Goal: Task Accomplishment & Management: Use online tool/utility

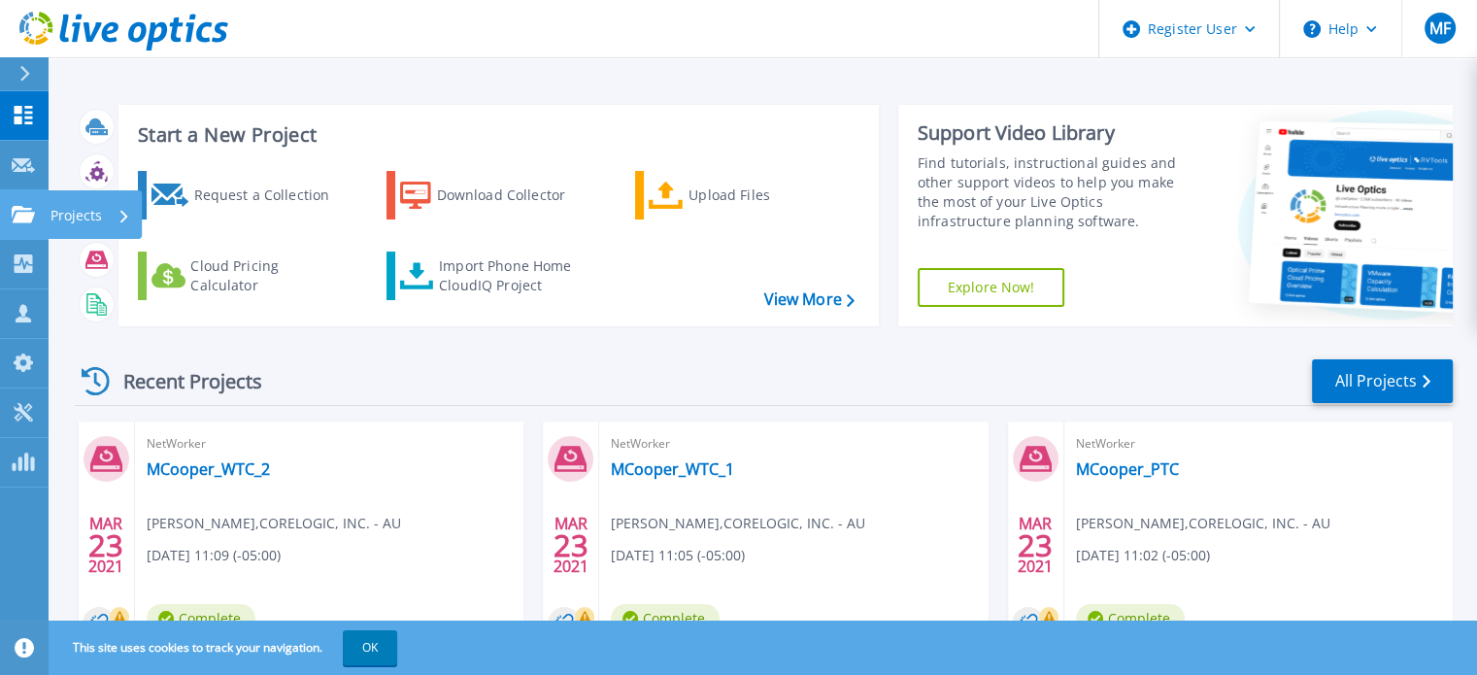
click at [12, 199] on link "Projects Projects" at bounding box center [24, 215] width 49 height 50
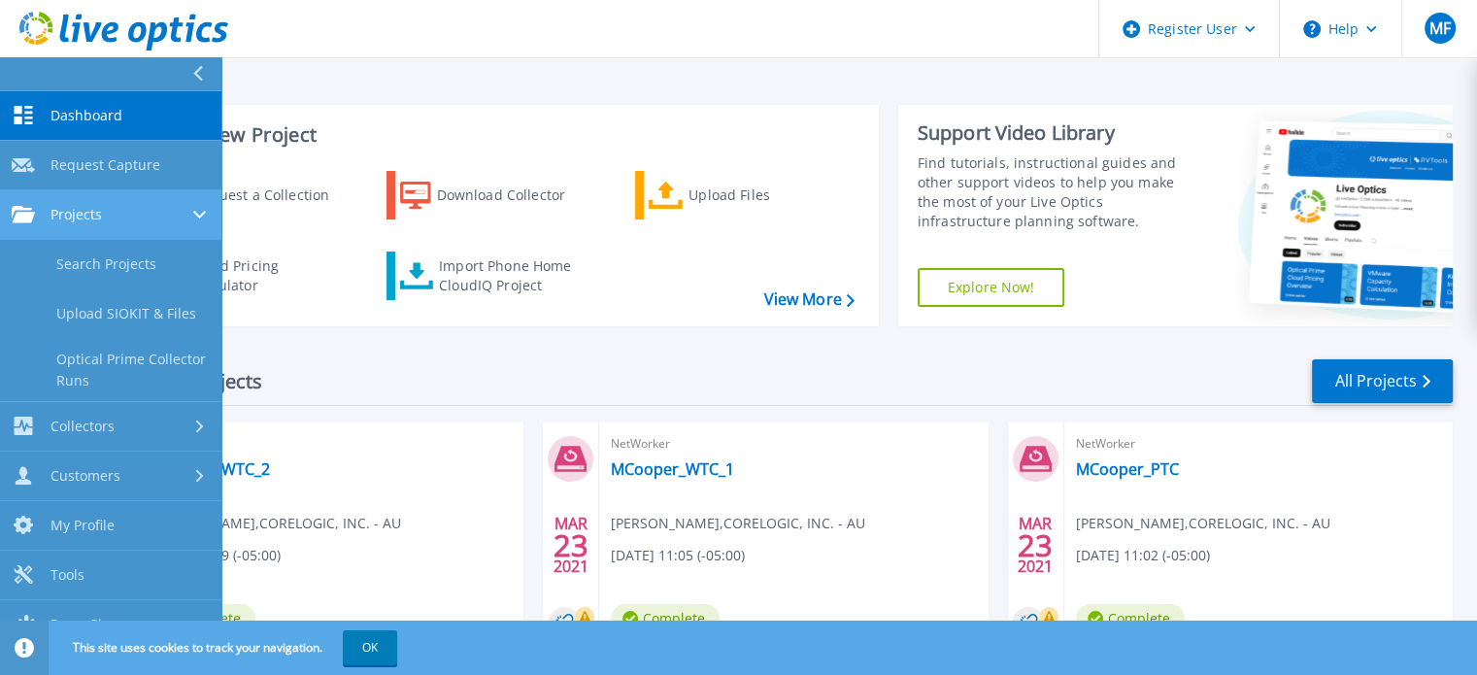
click at [12, 199] on link "Projects Projects" at bounding box center [110, 215] width 221 height 50
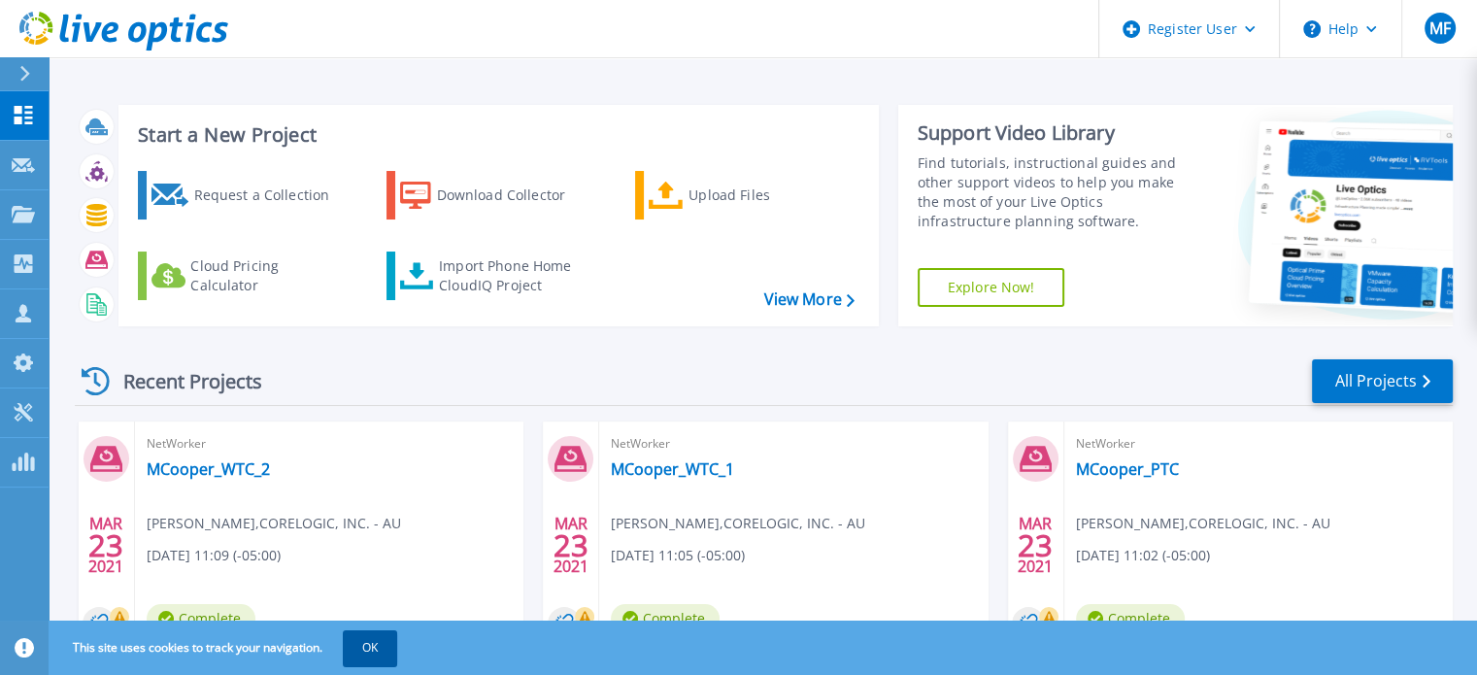
click at [374, 649] on button "OK" at bounding box center [370, 647] width 54 height 35
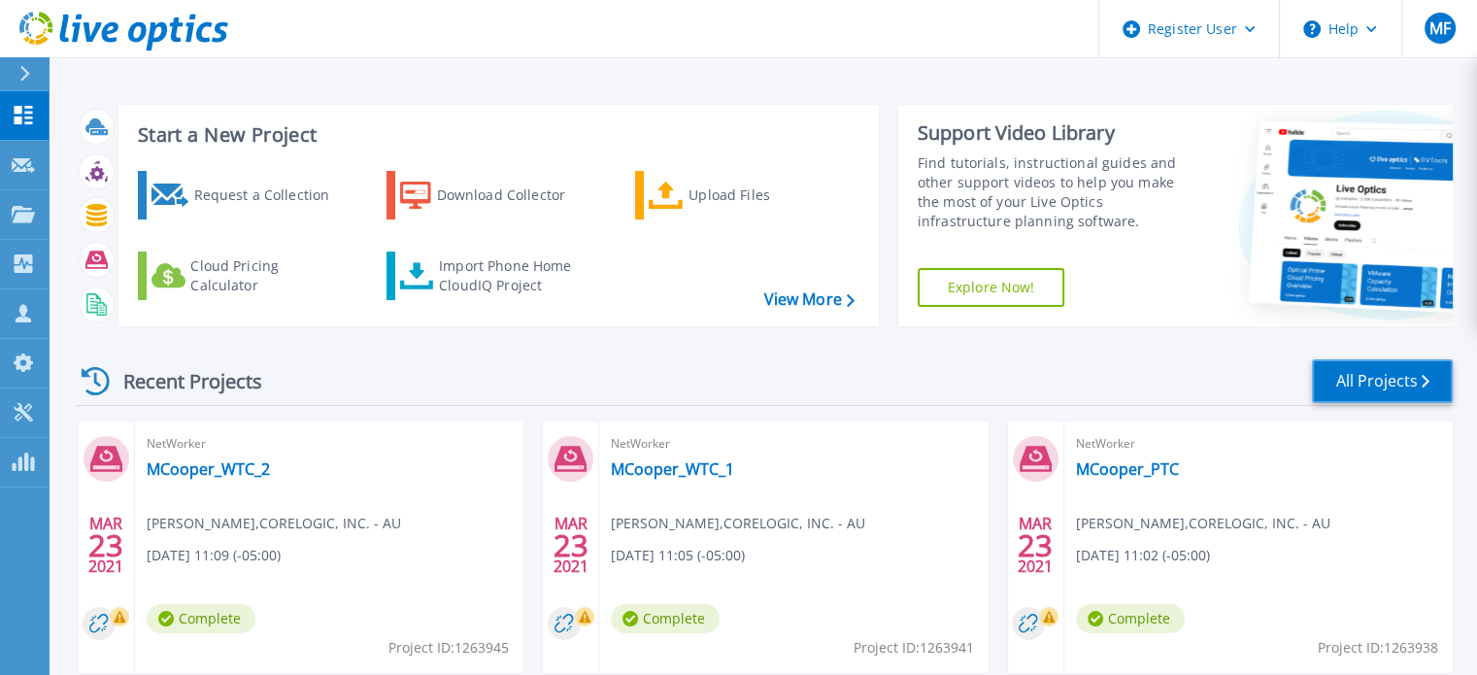
click at [1359, 383] on link "All Projects" at bounding box center [1382, 381] width 141 height 44
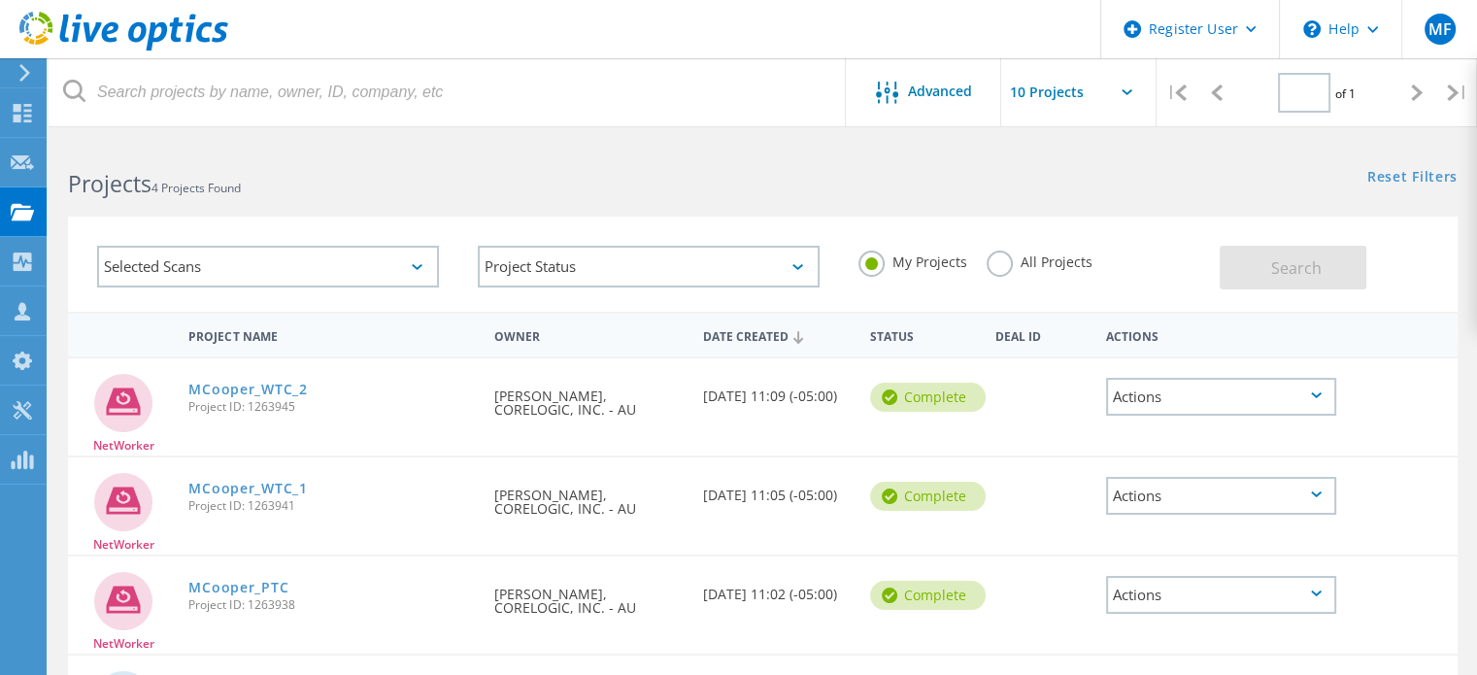
type input "1"
click at [422, 271] on div "Selected Scans" at bounding box center [268, 267] width 342 height 42
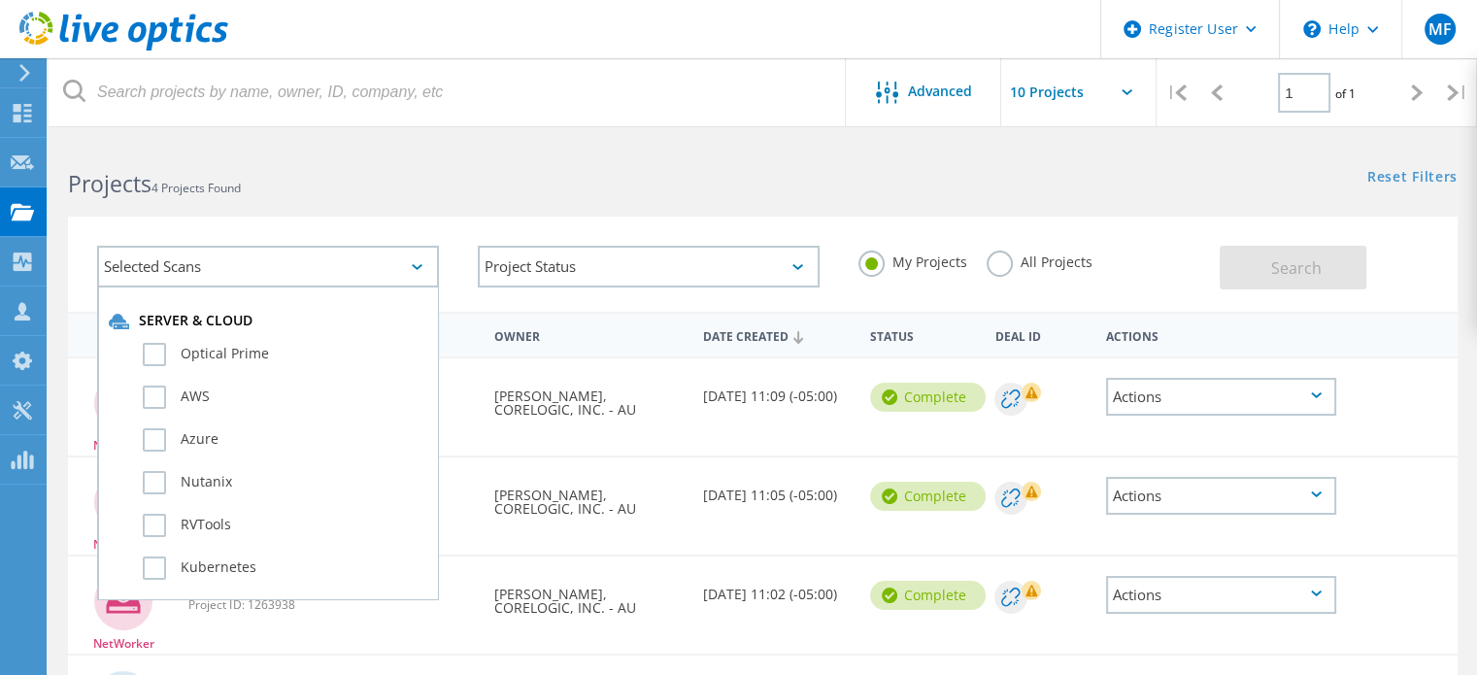
click at [422, 271] on div "Selected Scans" at bounding box center [268, 267] width 342 height 42
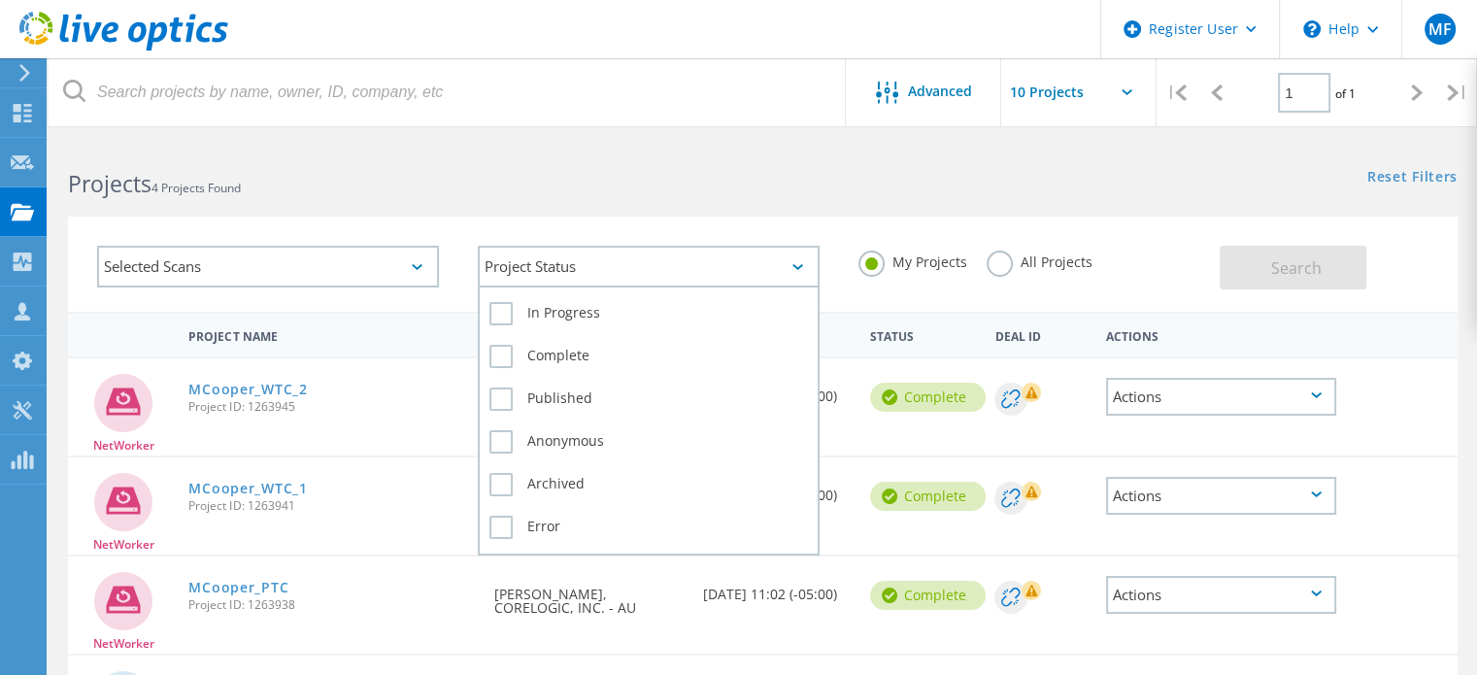
click at [648, 271] on div "Project Status" at bounding box center [649, 267] width 342 height 42
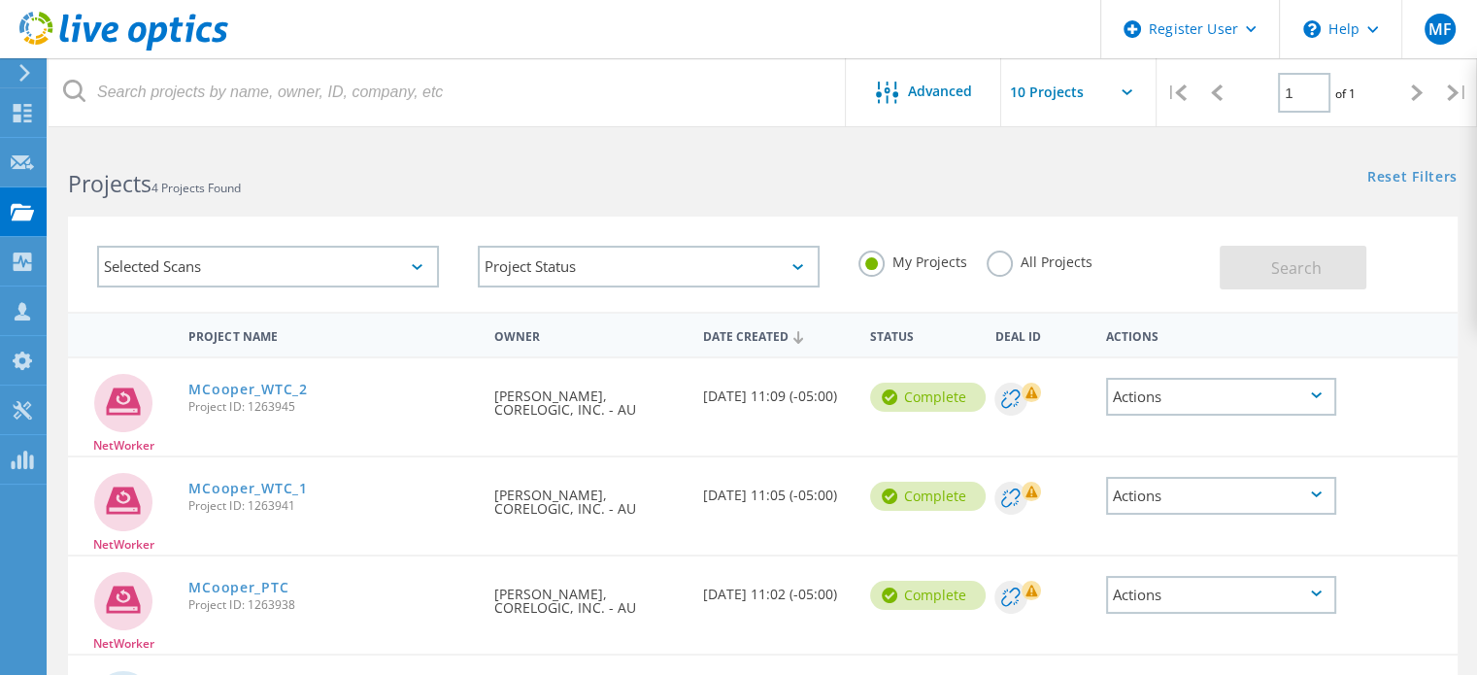
click at [617, 201] on div "Selected Scans Project Status In Progress Complete Published Anonymous Archived…" at bounding box center [763, 251] width 1428 height 119
click at [30, 113] on use at bounding box center [23, 113] width 18 height 18
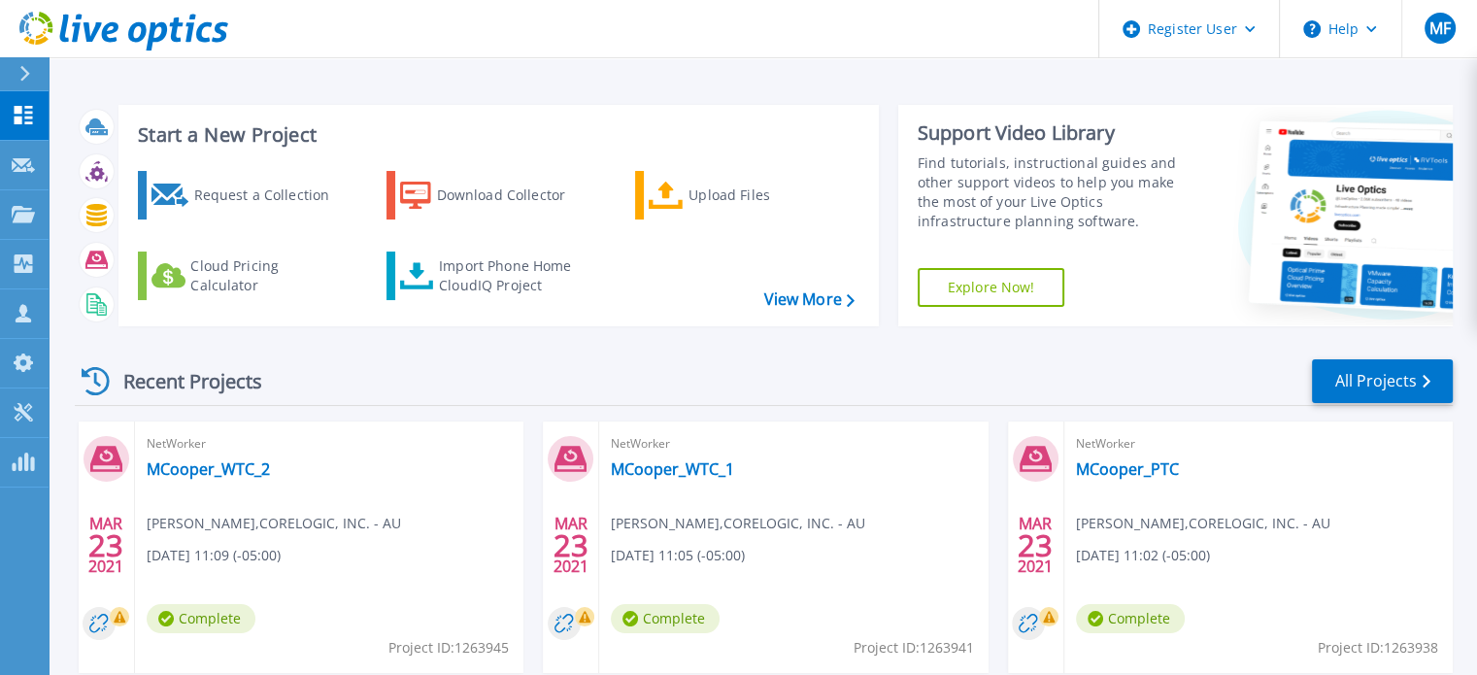
click at [423, 360] on div "Recent Projects All Projects" at bounding box center [764, 381] width 1378 height 49
click at [102, 313] on p "Customers" at bounding box center [85, 314] width 70 height 50
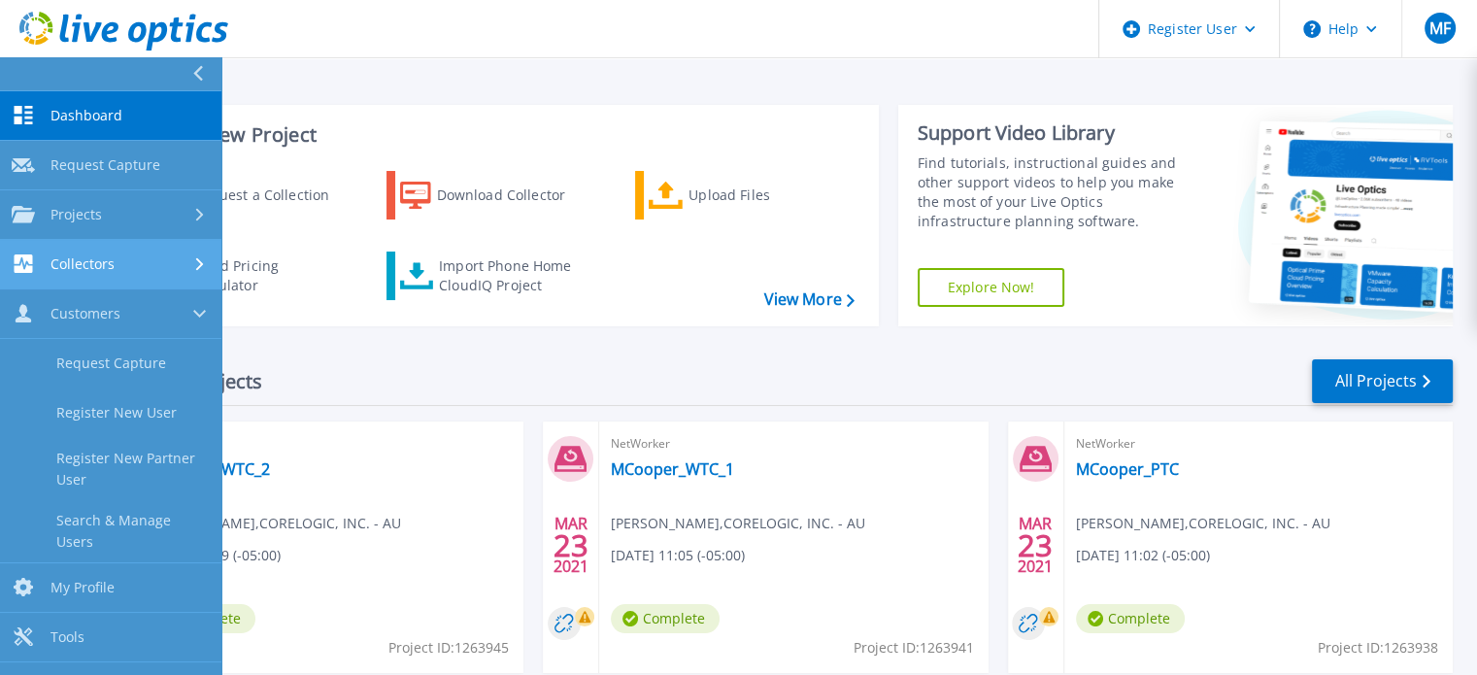
click at [112, 259] on span "Collectors" at bounding box center [82, 263] width 64 height 17
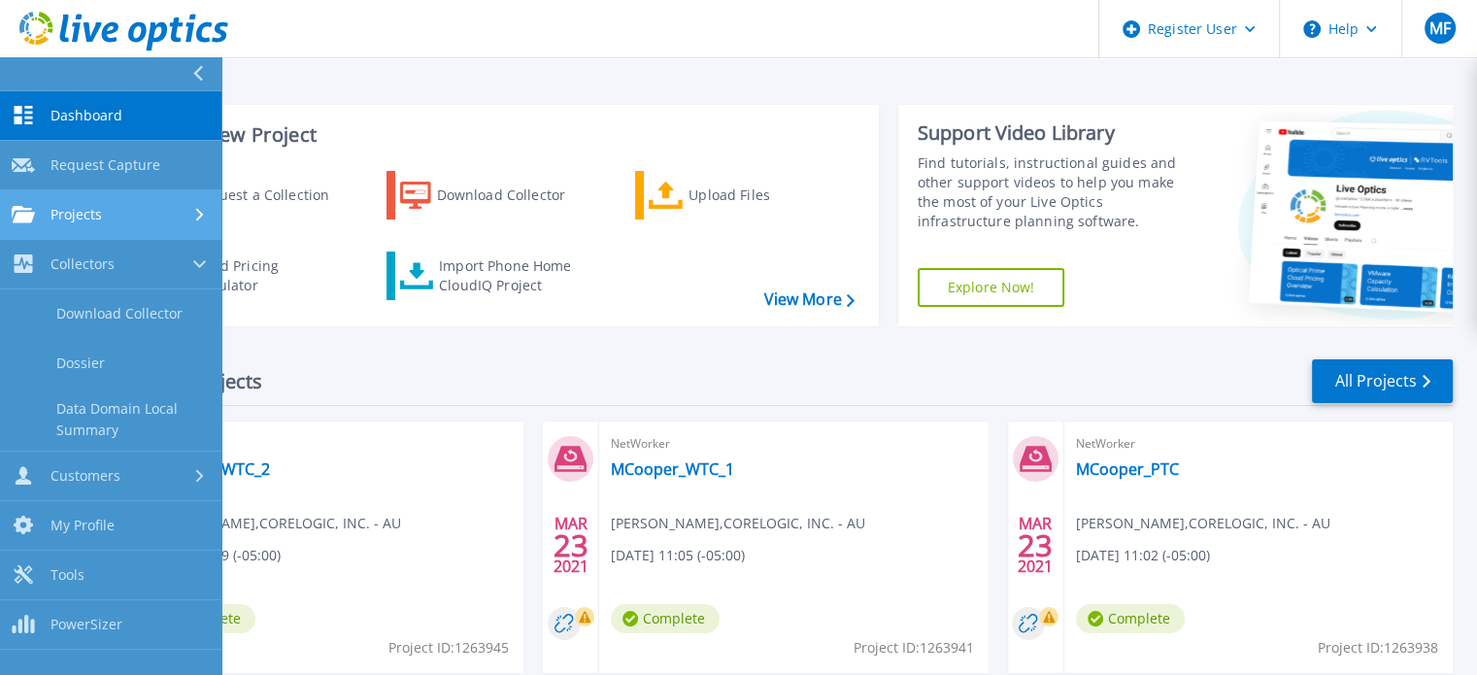
click at [101, 213] on span "Projects" at bounding box center [75, 214] width 51 height 17
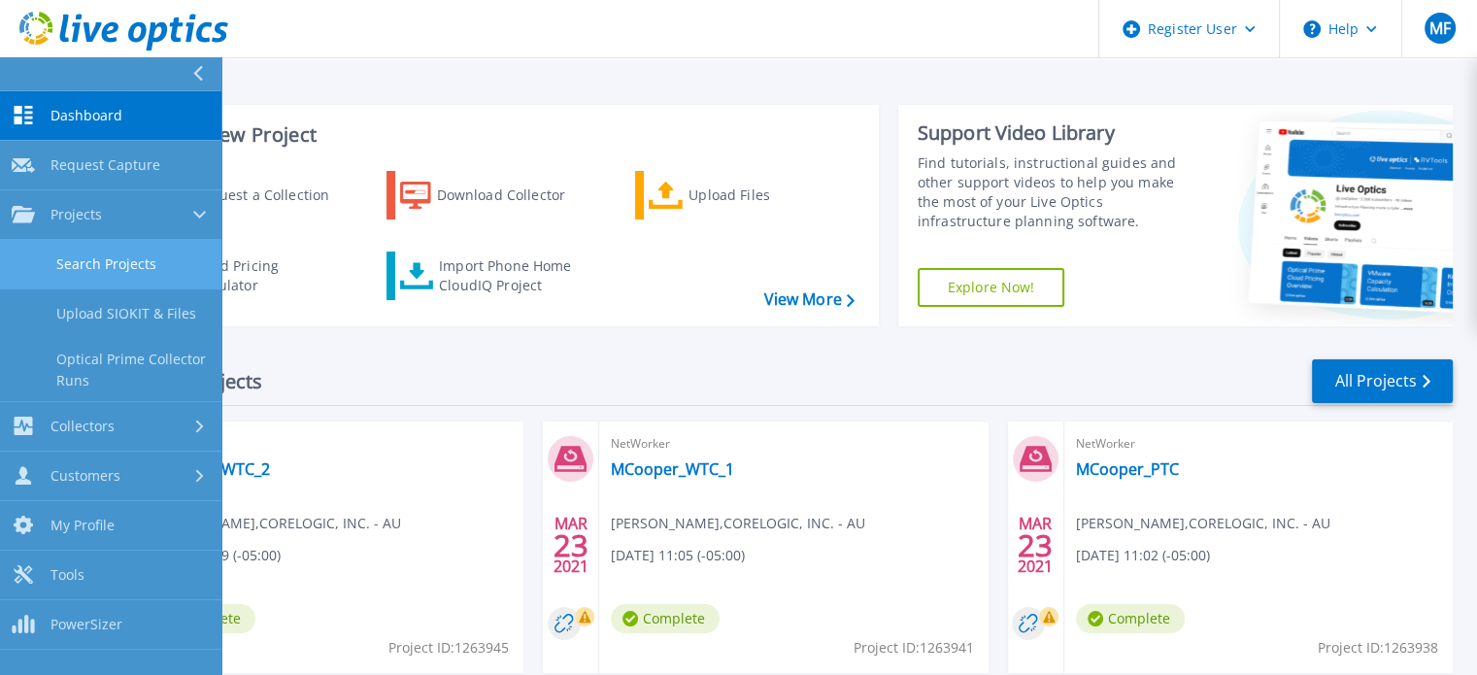
click at [126, 274] on link "Search Projects" at bounding box center [110, 265] width 221 height 50
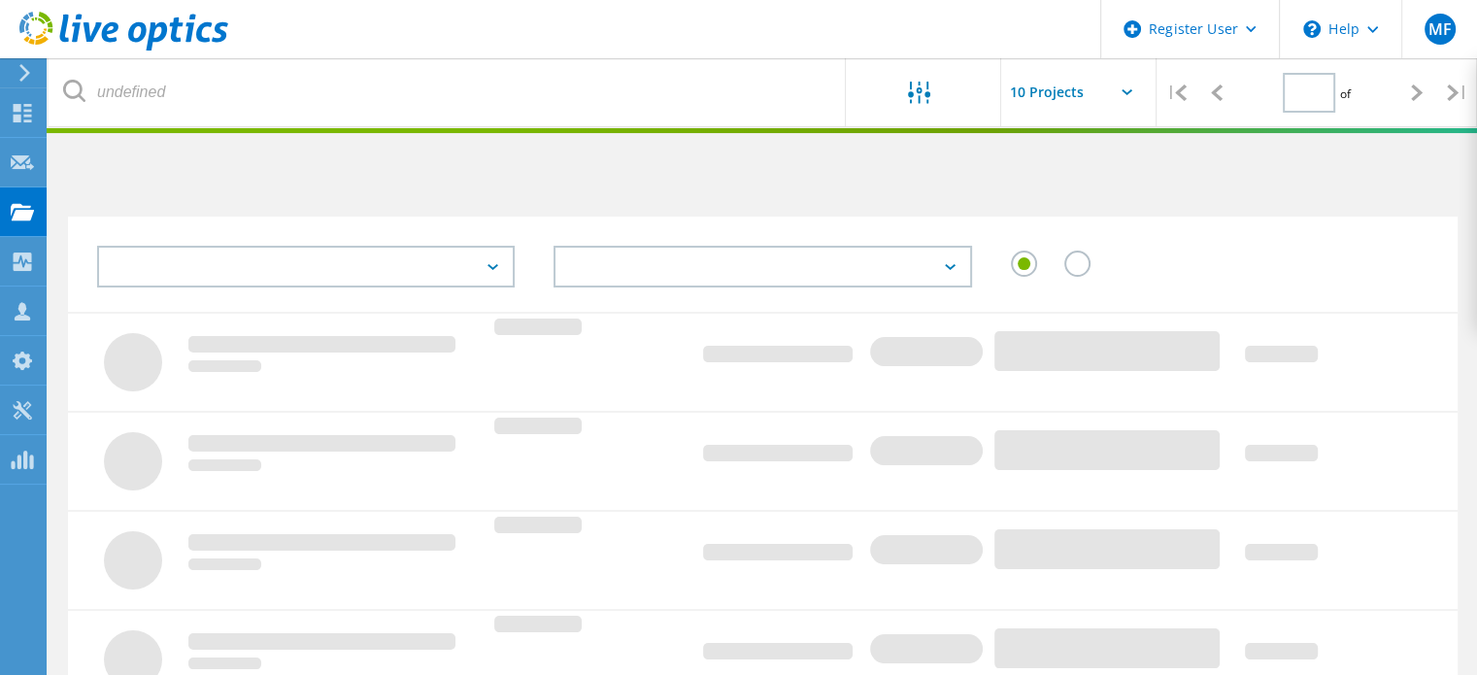
type input "1"
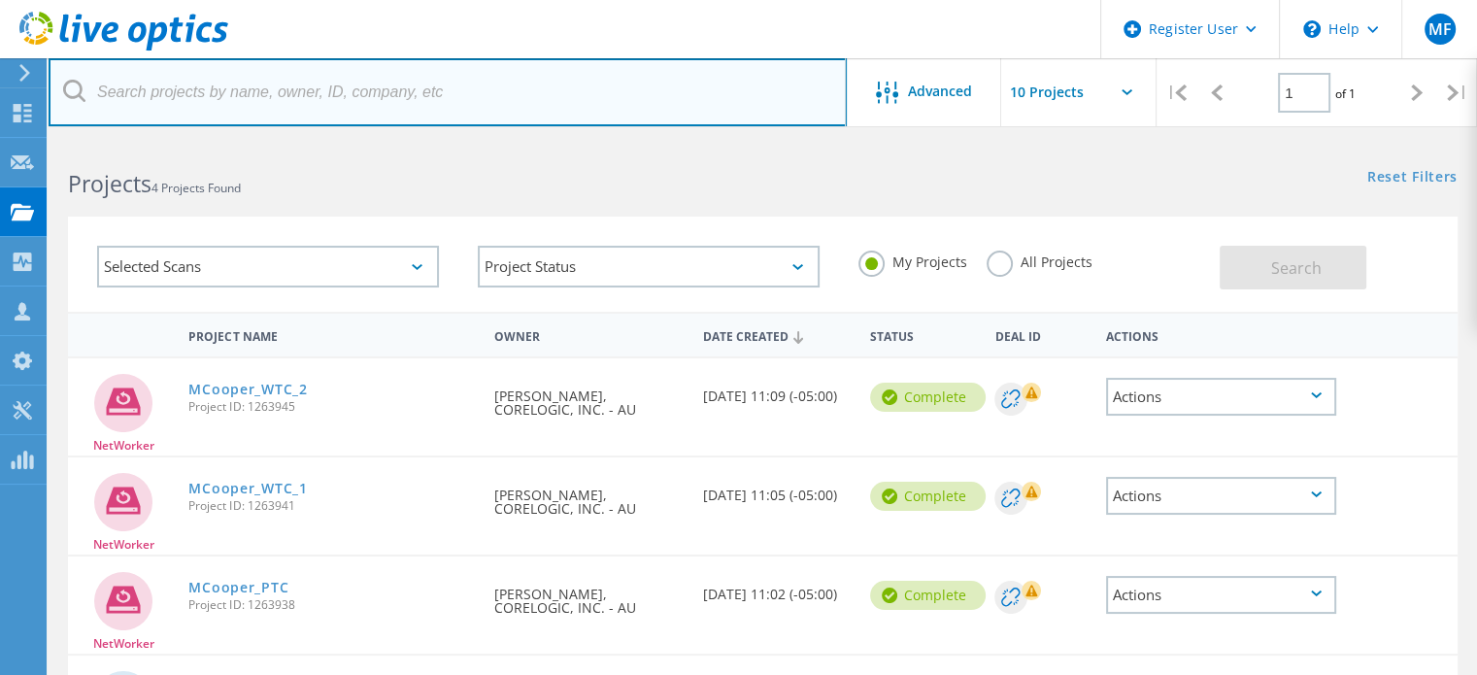
click at [166, 96] on input "text" at bounding box center [448, 92] width 798 height 68
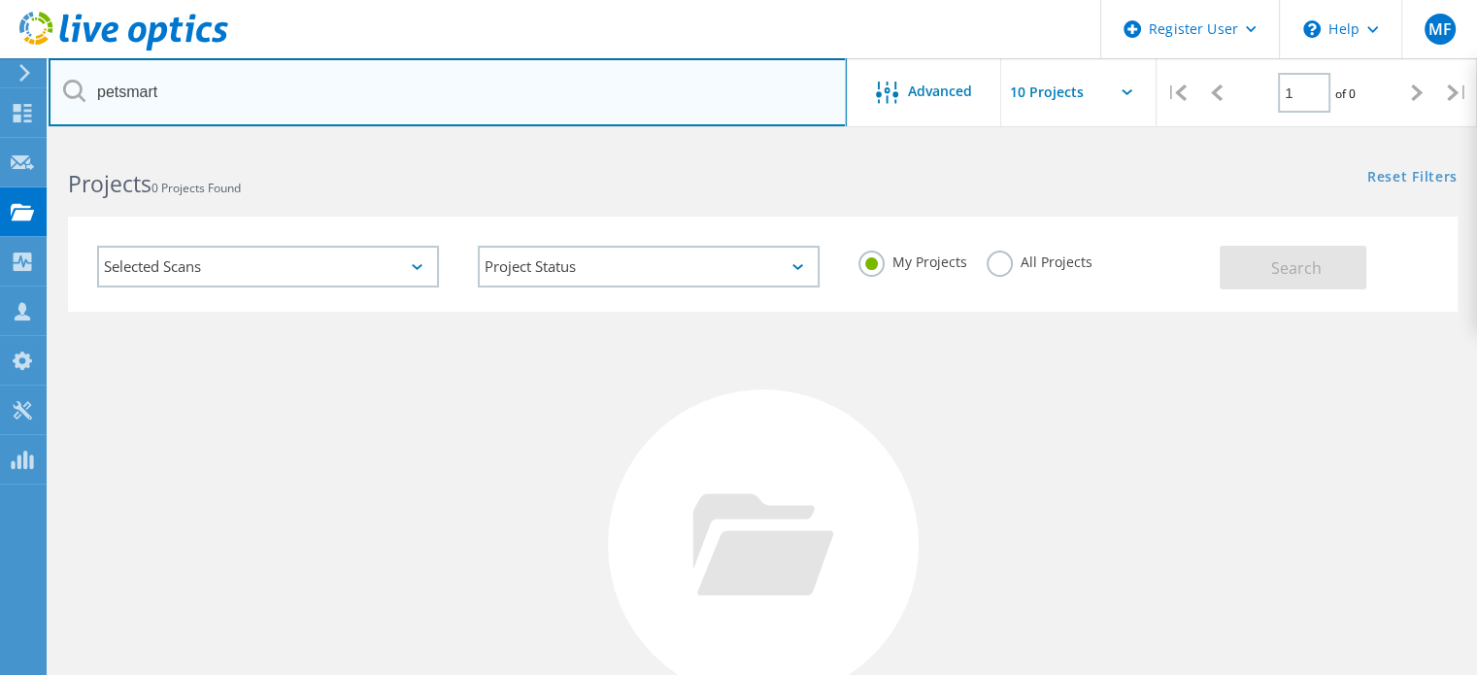
click at [117, 92] on input "petsmart" at bounding box center [448, 92] width 798 height 68
type input "pet smart"
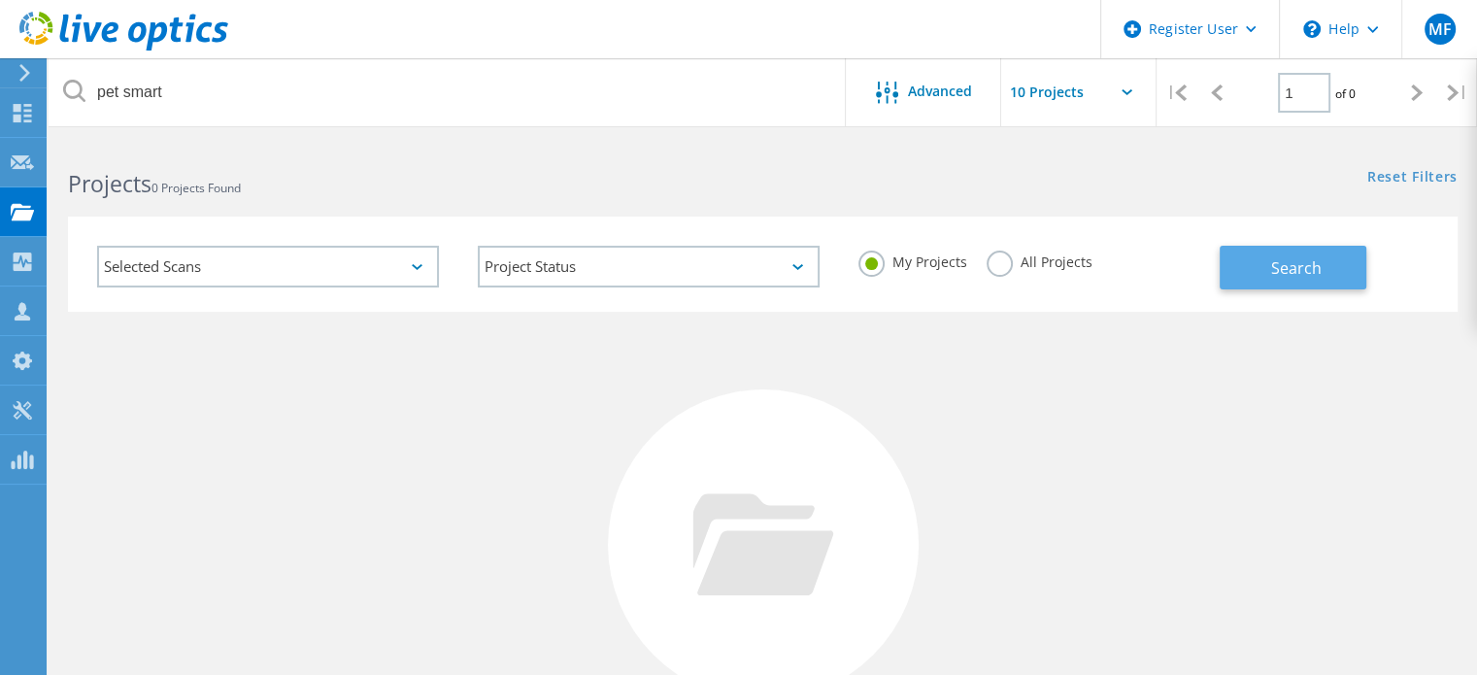
click at [1255, 269] on button "Search" at bounding box center [1293, 268] width 147 height 44
click at [1123, 176] on div "Reset Filters Show Filters" at bounding box center [1119, 159] width 714 height 36
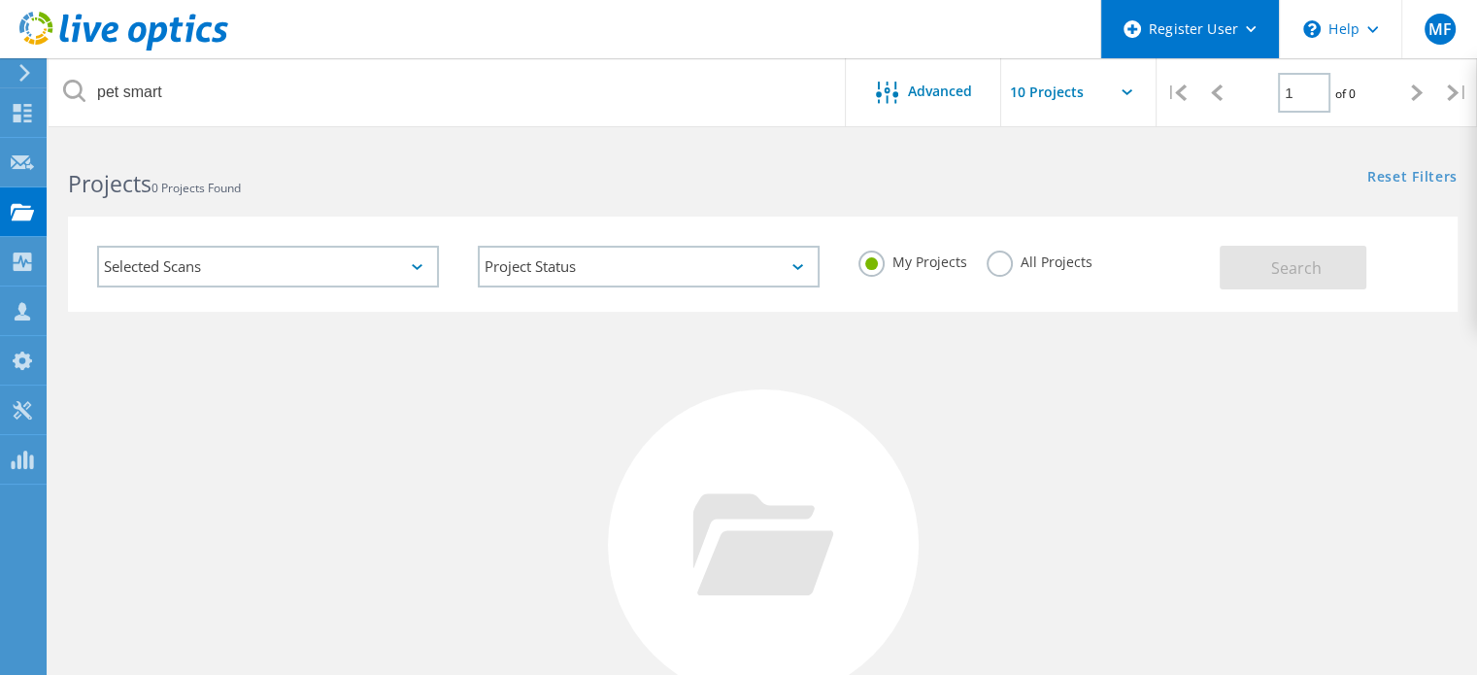
click at [1254, 27] on icon at bounding box center [1251, 29] width 11 height 7
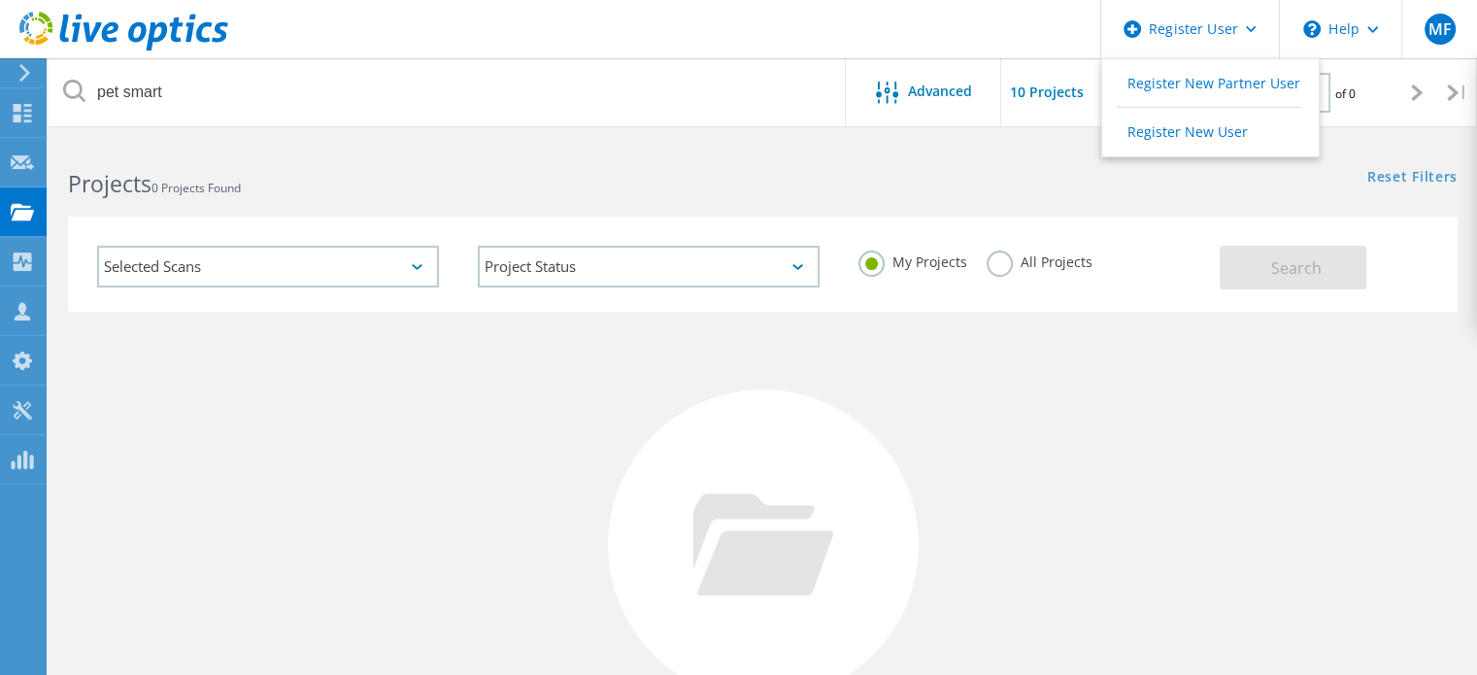
click at [1031, 174] on div "Reset Filters Show Filters" at bounding box center [1119, 159] width 714 height 36
click at [1032, 91] on input "text" at bounding box center [1098, 92] width 194 height 68
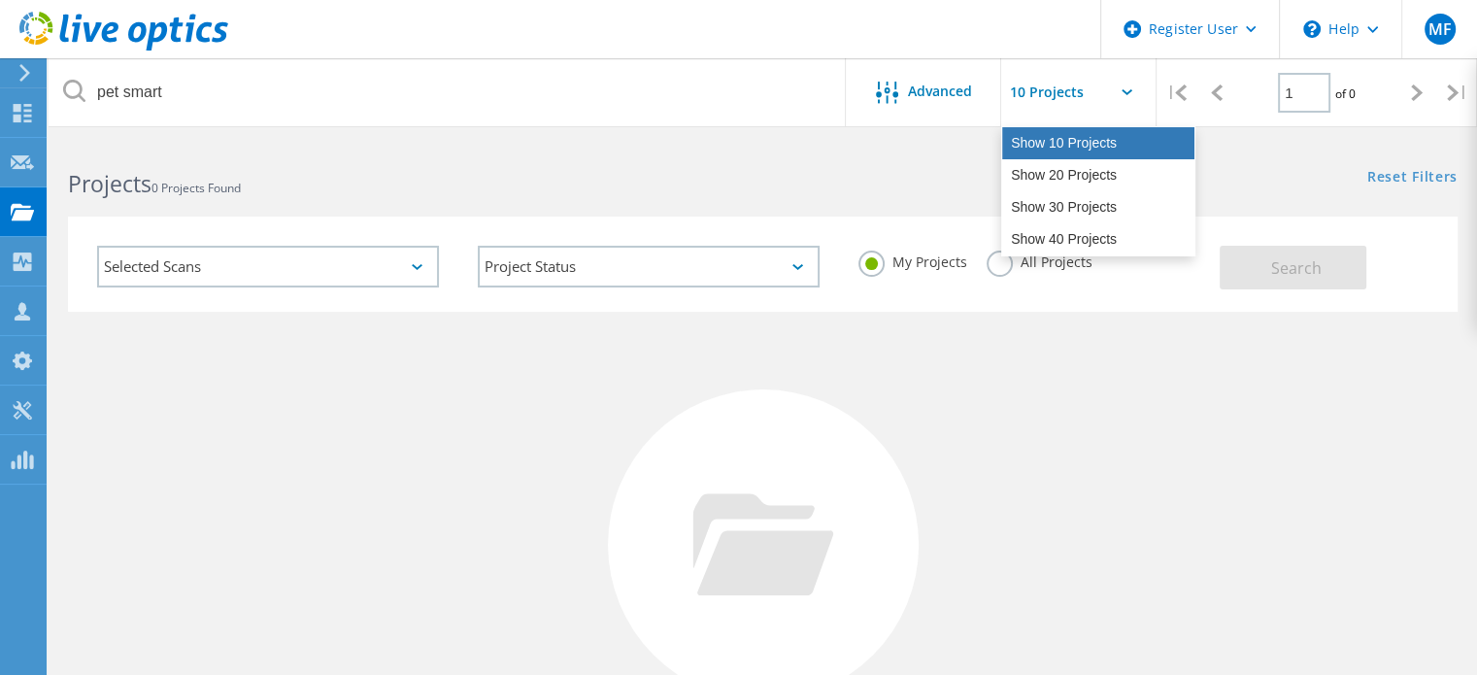
click at [1058, 156] on div "Show 10 Projects" at bounding box center [1098, 143] width 192 height 32
type input "Show 10 Projects"
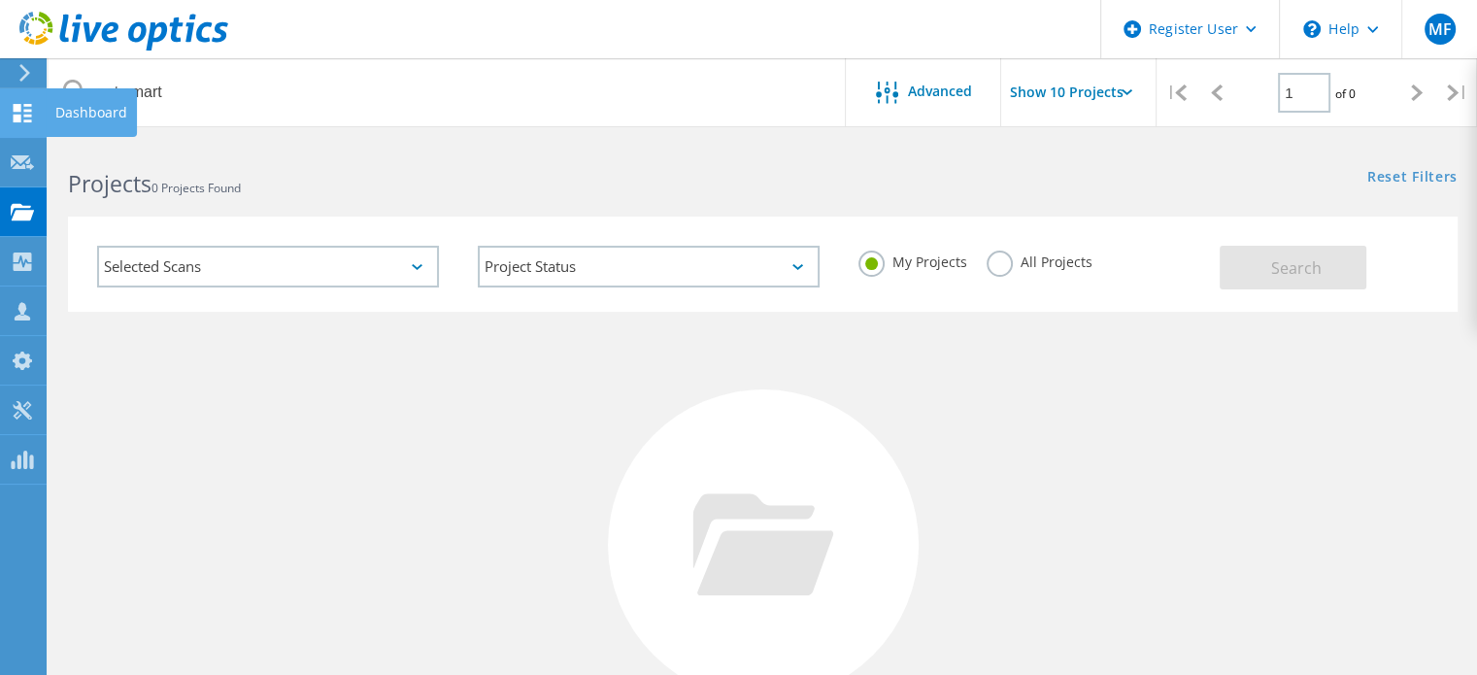
click at [17, 105] on use at bounding box center [23, 113] width 18 height 18
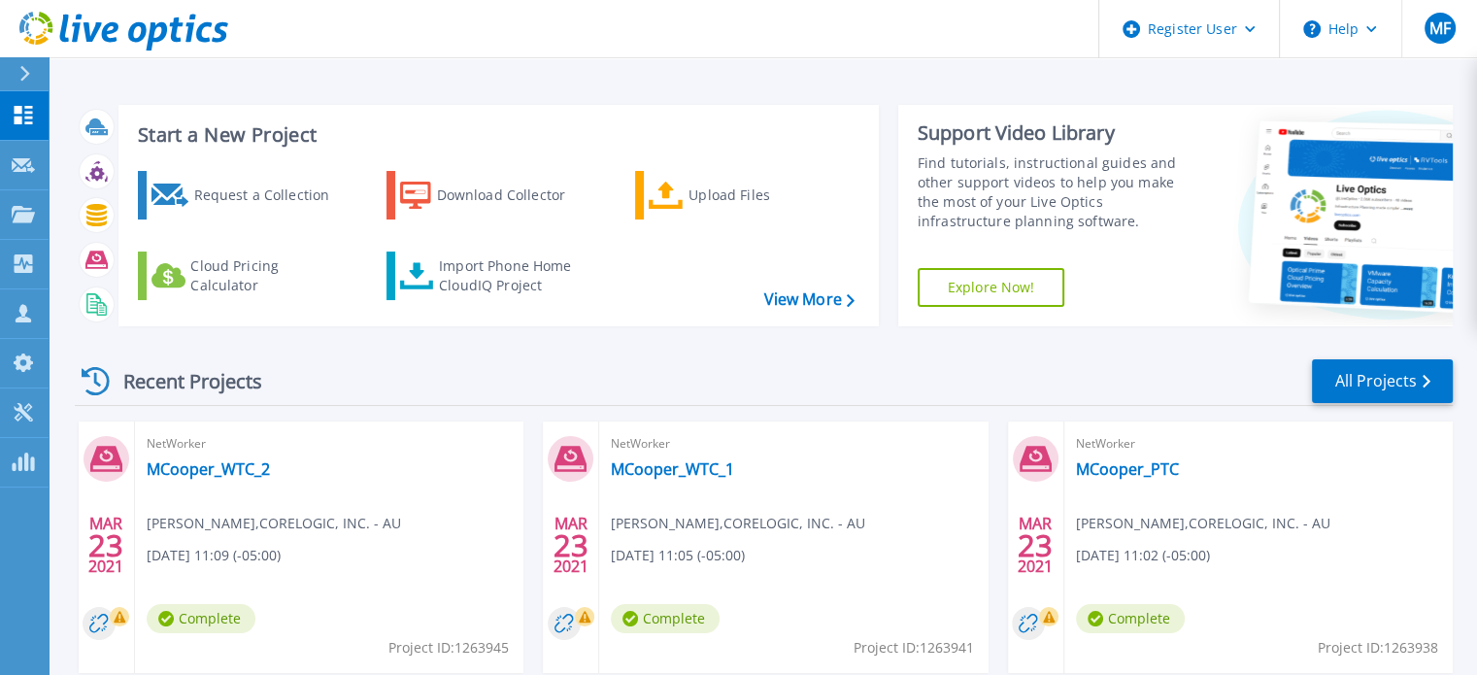
click at [1137, 386] on div "Recent Projects All Projects" at bounding box center [764, 381] width 1378 height 49
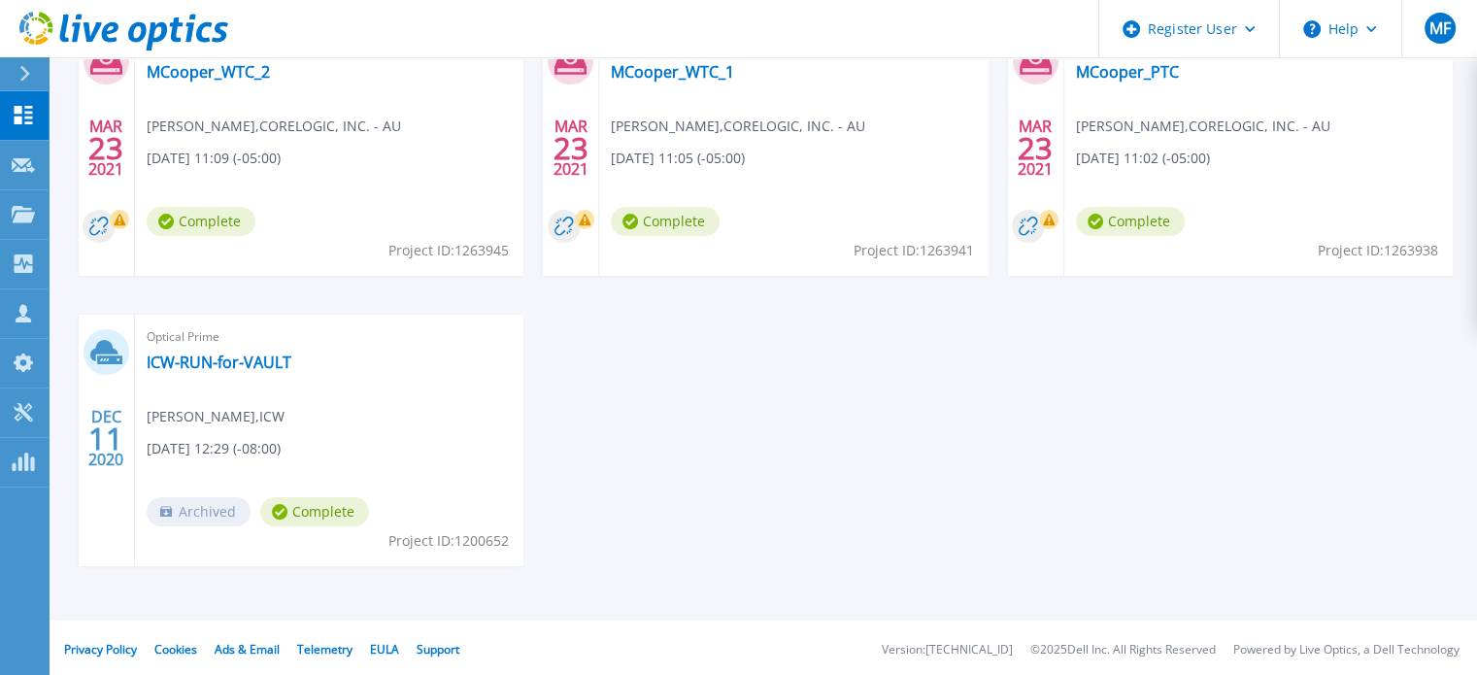
scroll to position [400, 0]
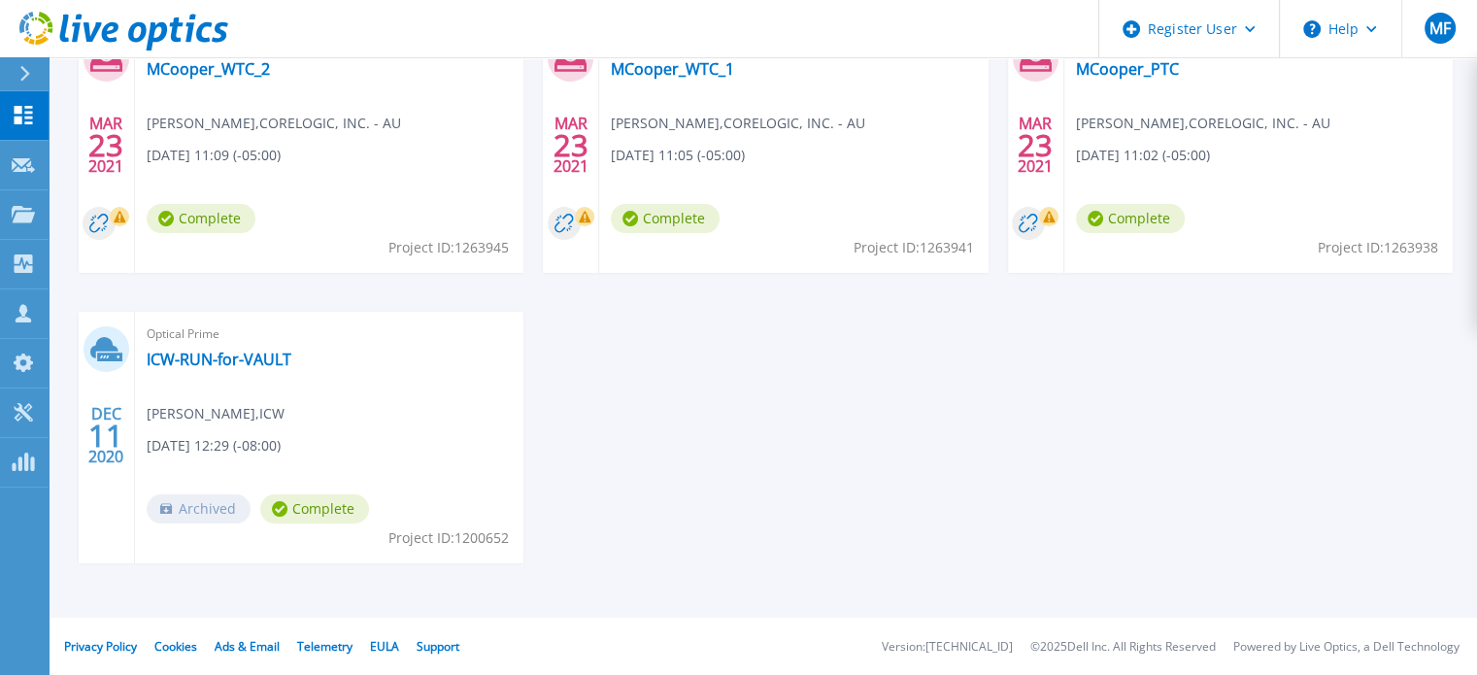
click at [1010, 426] on div "[DATE] NetWorker MCooper_WTC_2 [PERSON_NAME] , CORELOGIC, INC. - AU [DATE] 11:0…" at bounding box center [755, 311] width 1393 height 581
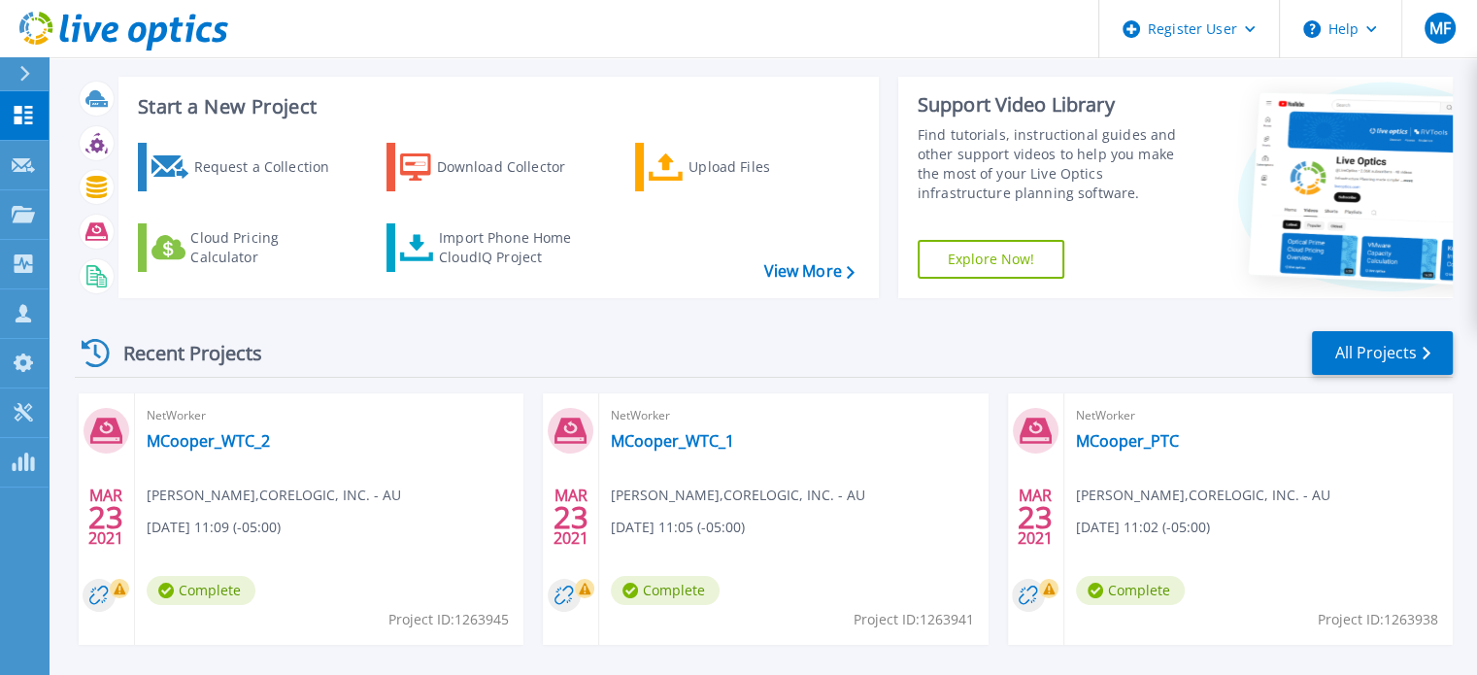
scroll to position [0, 0]
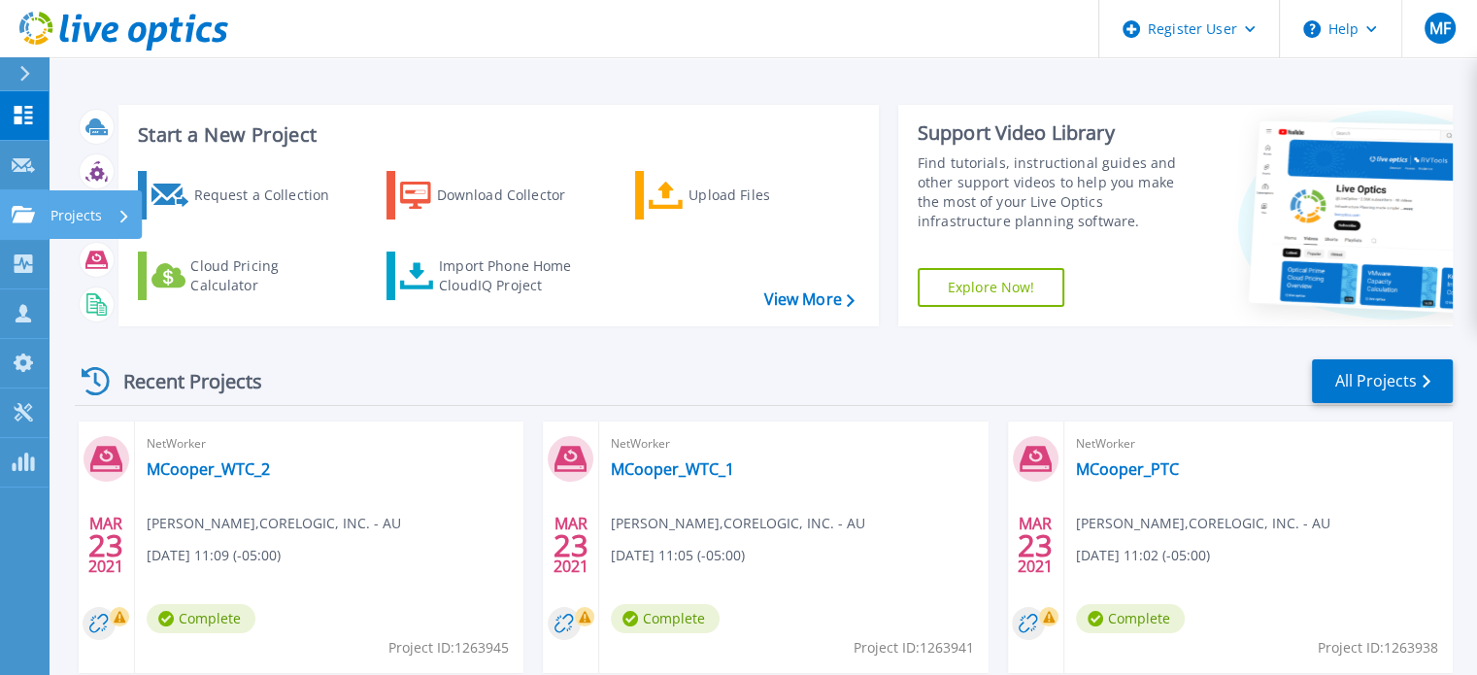
click at [19, 215] on icon at bounding box center [23, 214] width 23 height 17
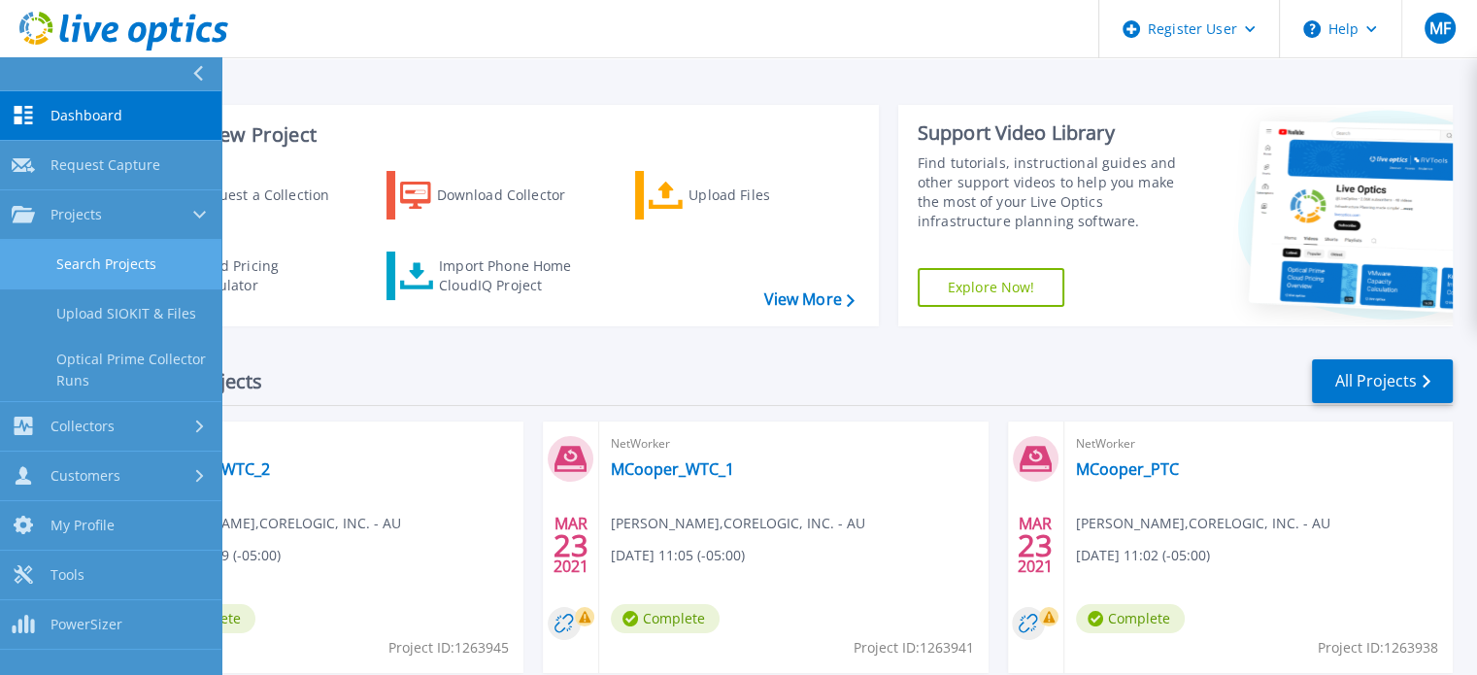
click at [154, 268] on link "Search Projects" at bounding box center [110, 265] width 221 height 50
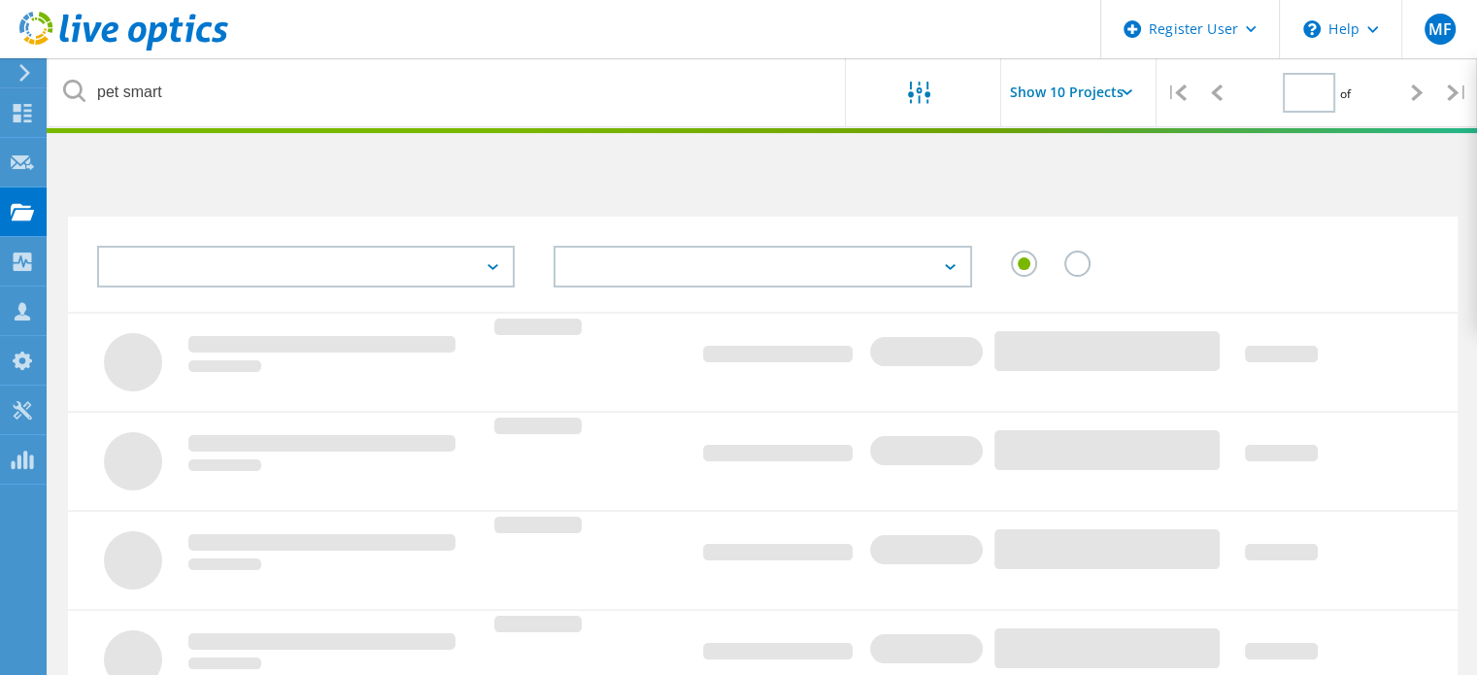
type input "1"
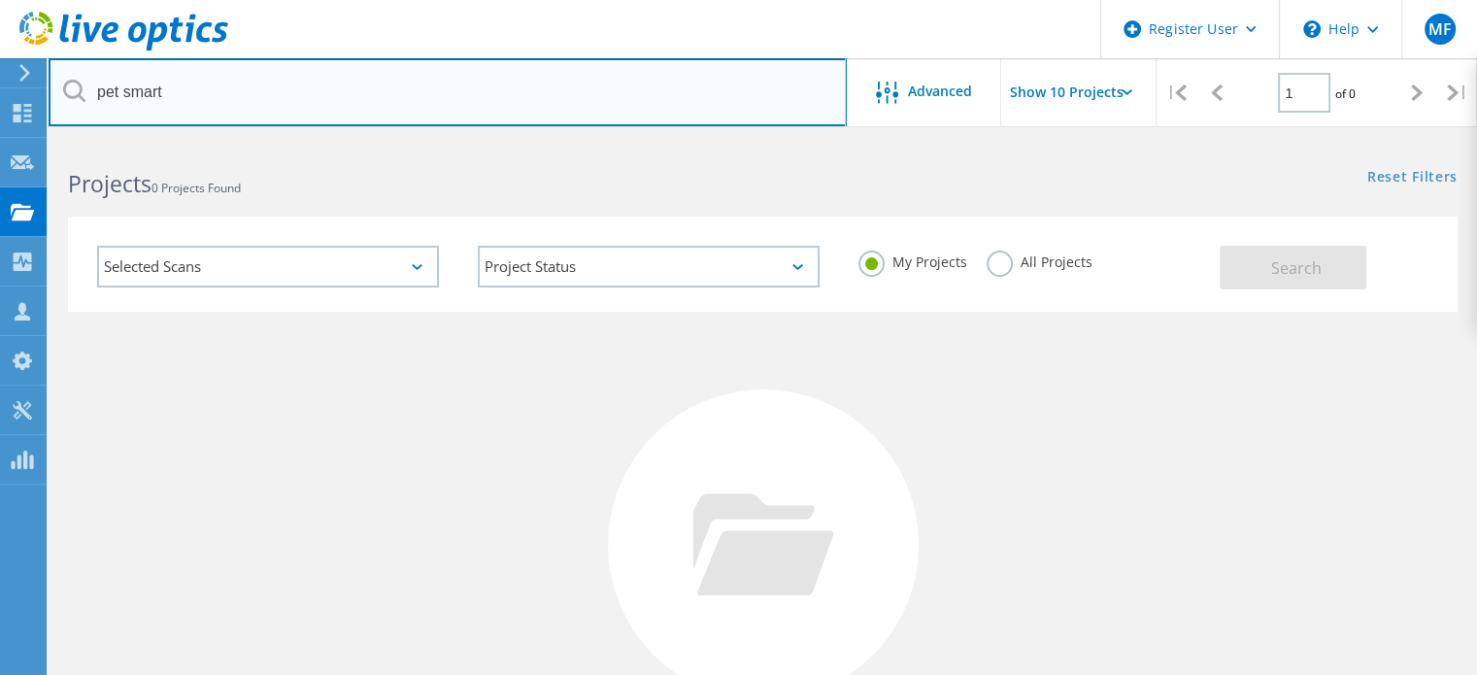
click at [670, 91] on input "pet smart" at bounding box center [448, 92] width 798 height 68
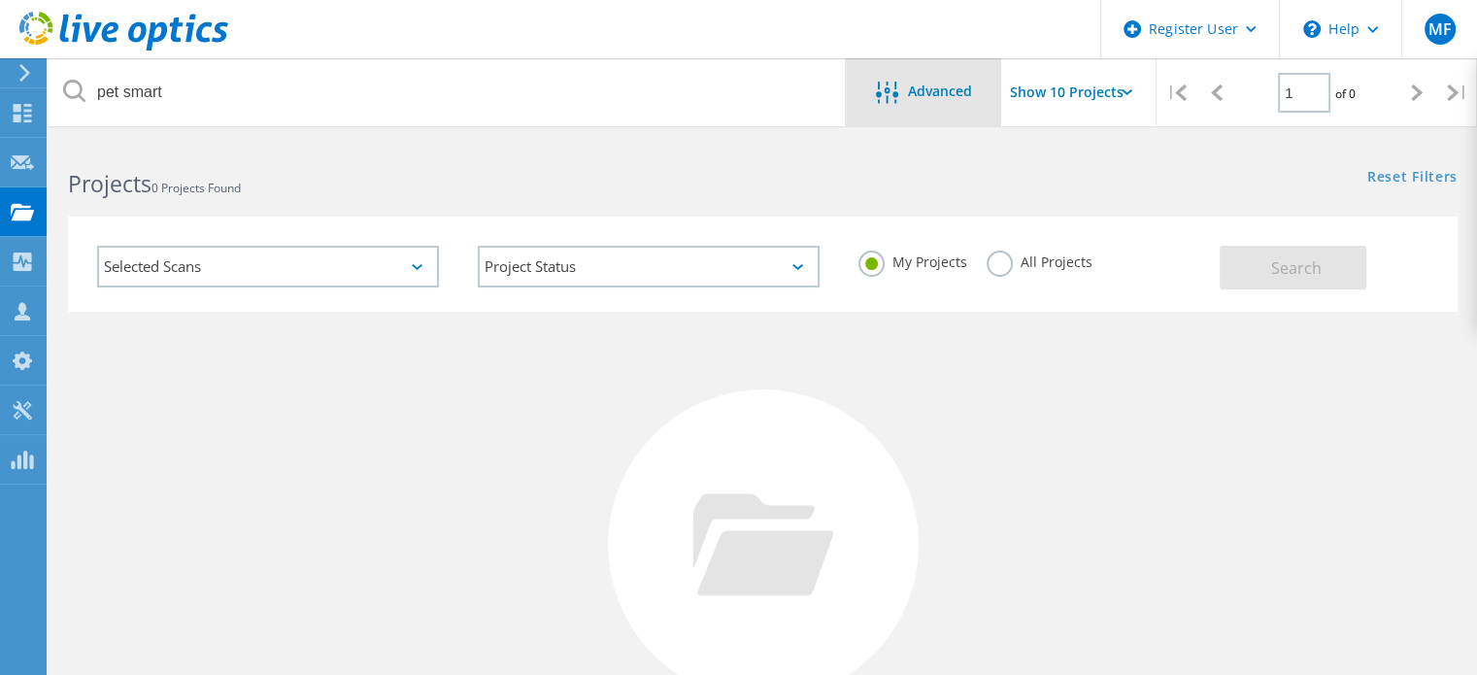
click at [889, 89] on icon at bounding box center [887, 93] width 22 height 22
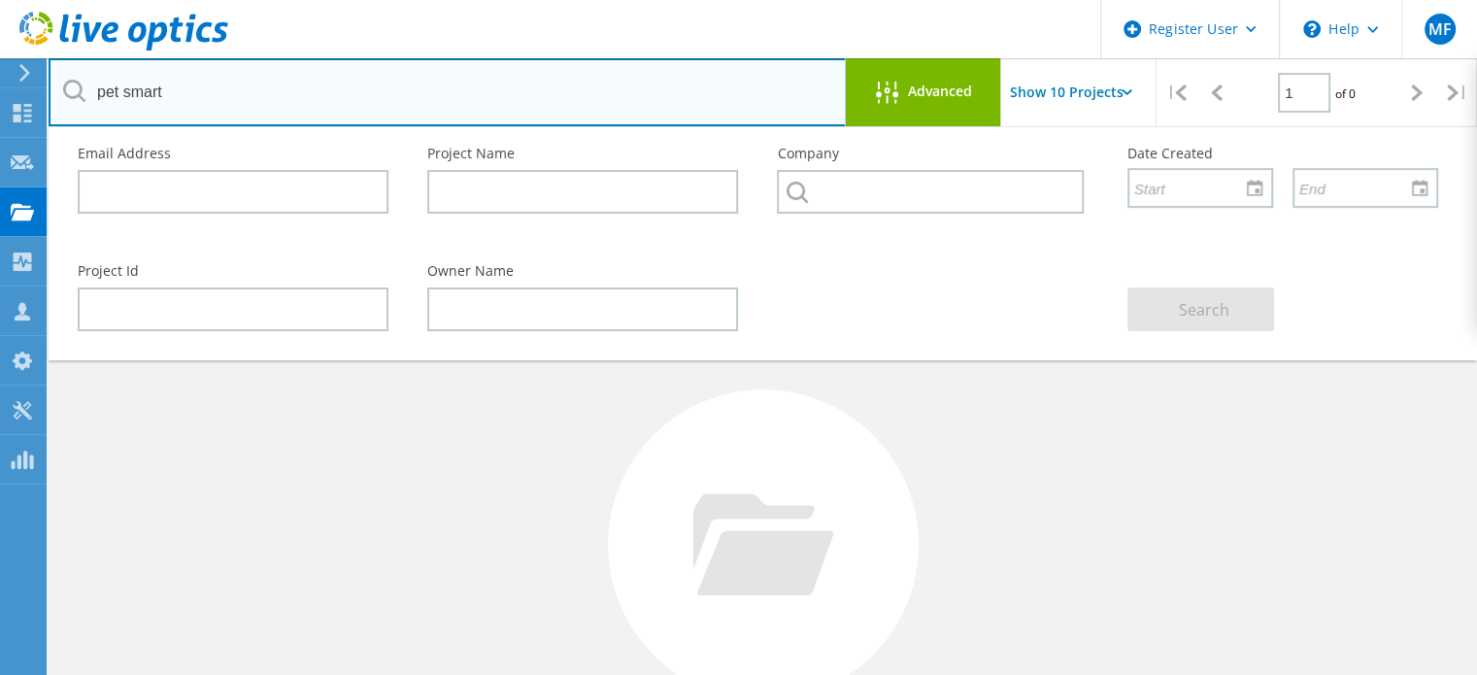
click at [121, 93] on input "pet smart" at bounding box center [448, 92] width 798 height 68
type input "petsmart"
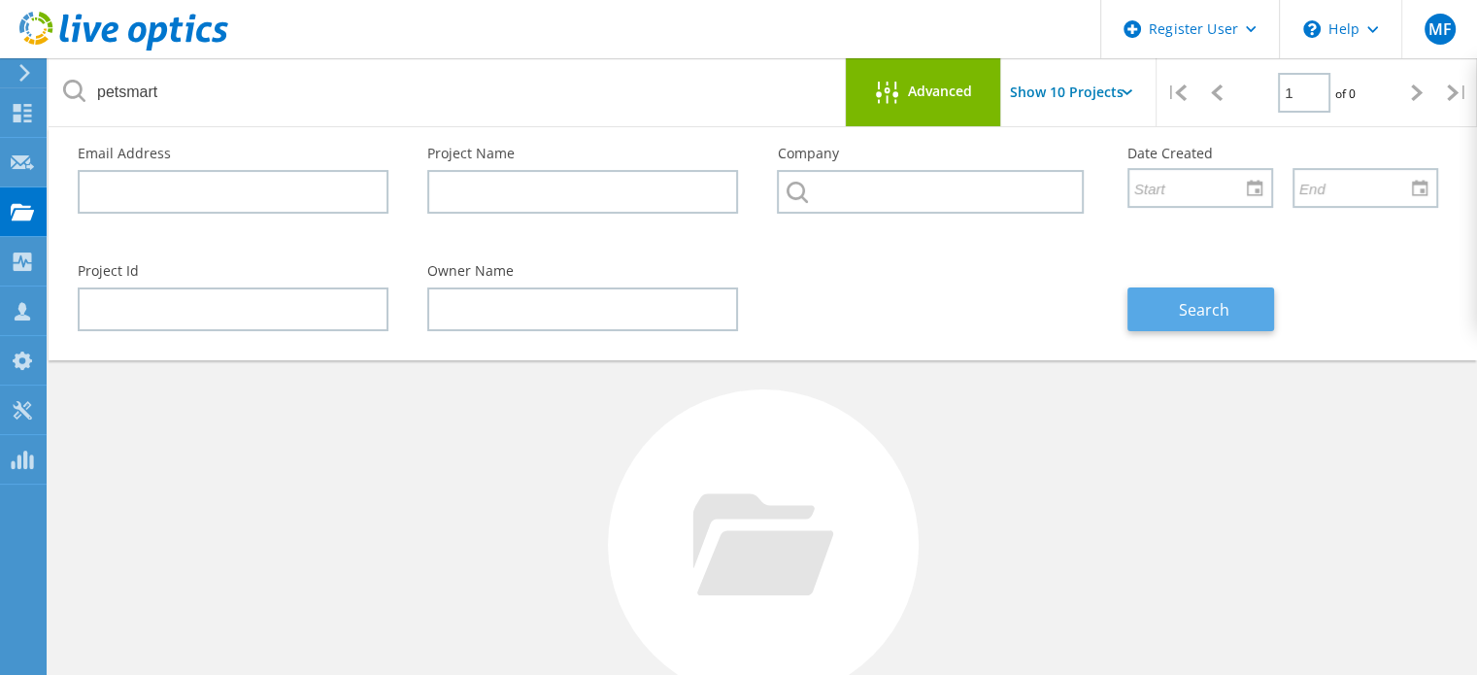
click at [1222, 299] on span "Search" at bounding box center [1204, 309] width 50 height 21
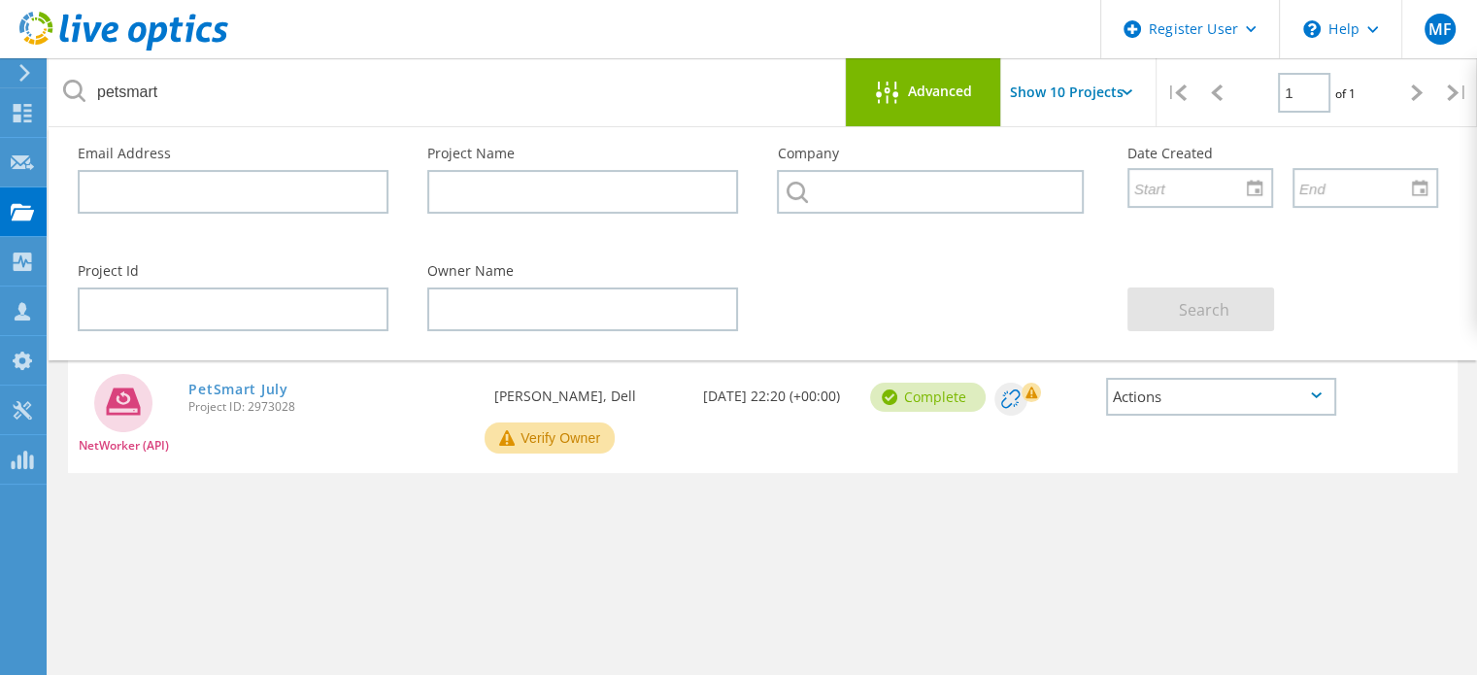
click at [936, 84] on span "Advanced" at bounding box center [940, 91] width 64 height 14
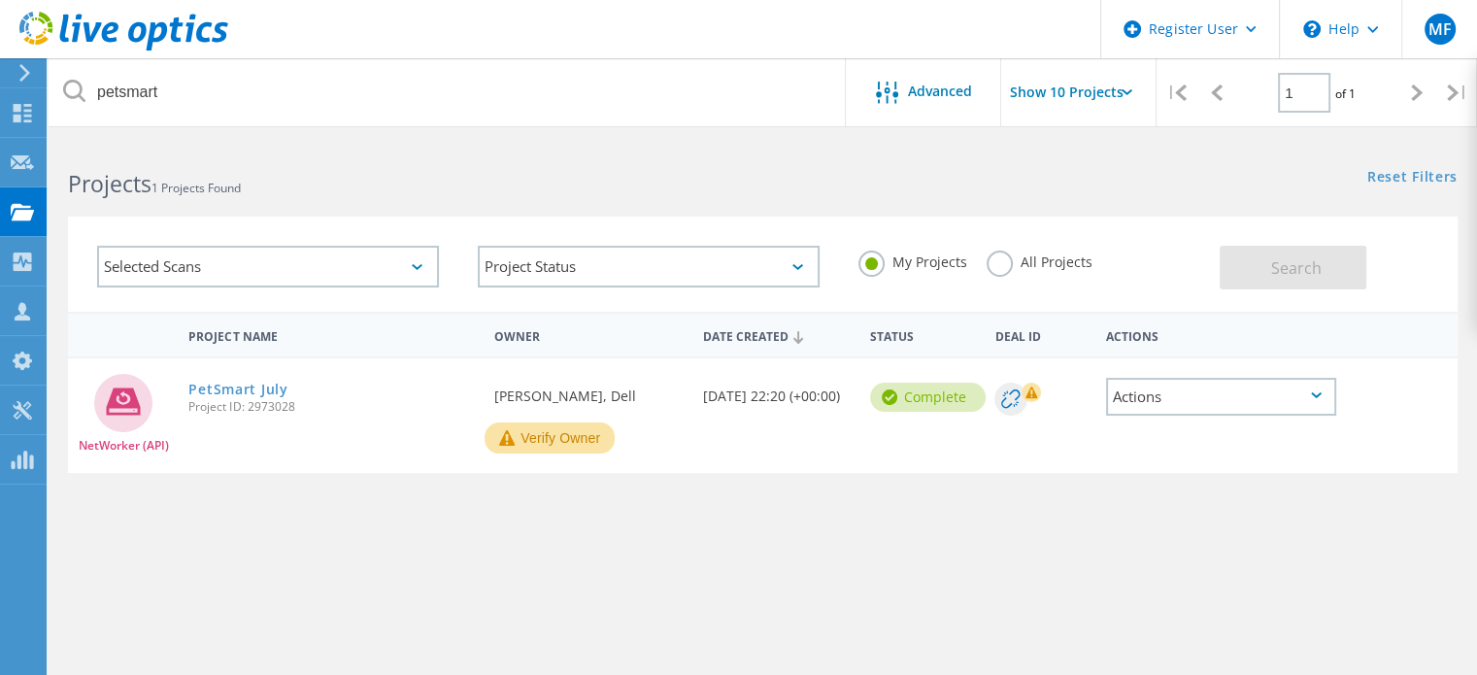
click at [988, 259] on label "All Projects" at bounding box center [1040, 260] width 106 height 18
click at [0, 0] on input "All Projects" at bounding box center [0, 0] width 0 height 0
click at [1302, 255] on button "Search" at bounding box center [1293, 268] width 147 height 44
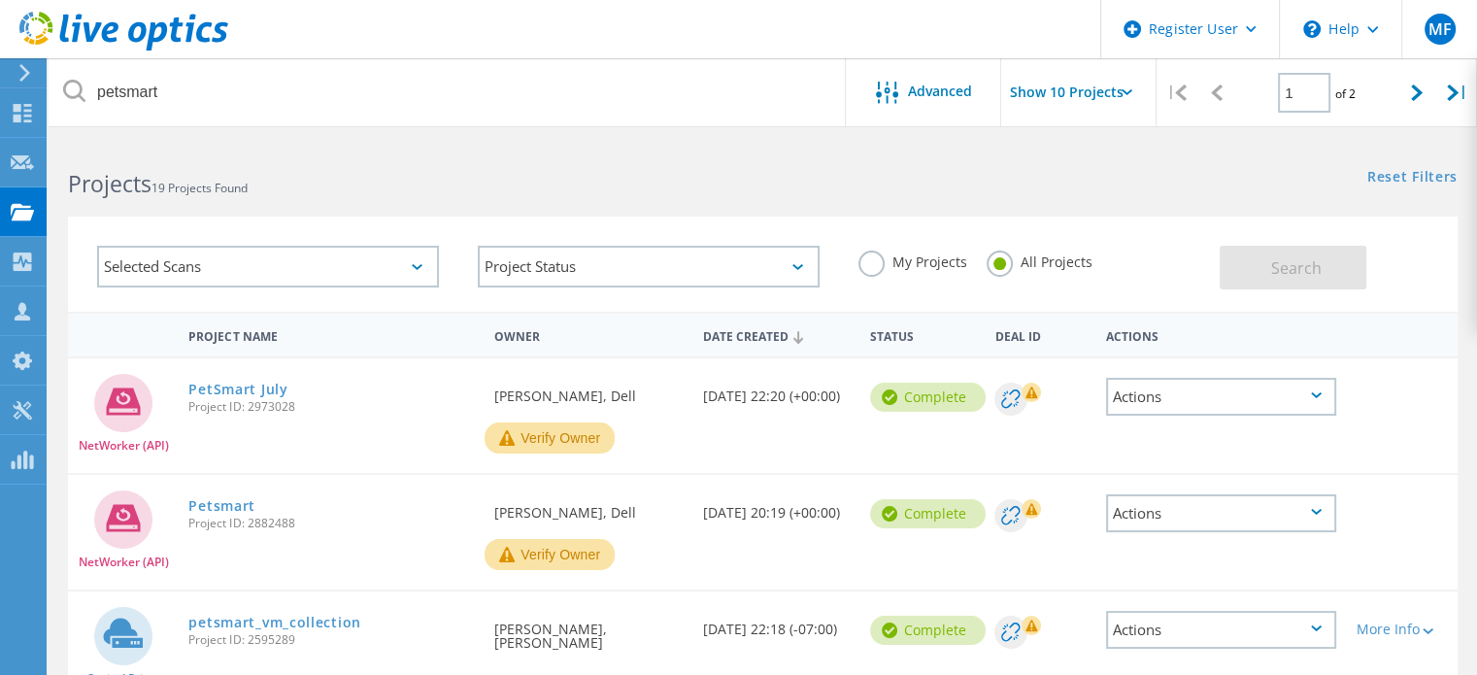
click at [1328, 396] on div "Actions" at bounding box center [1221, 397] width 231 height 38
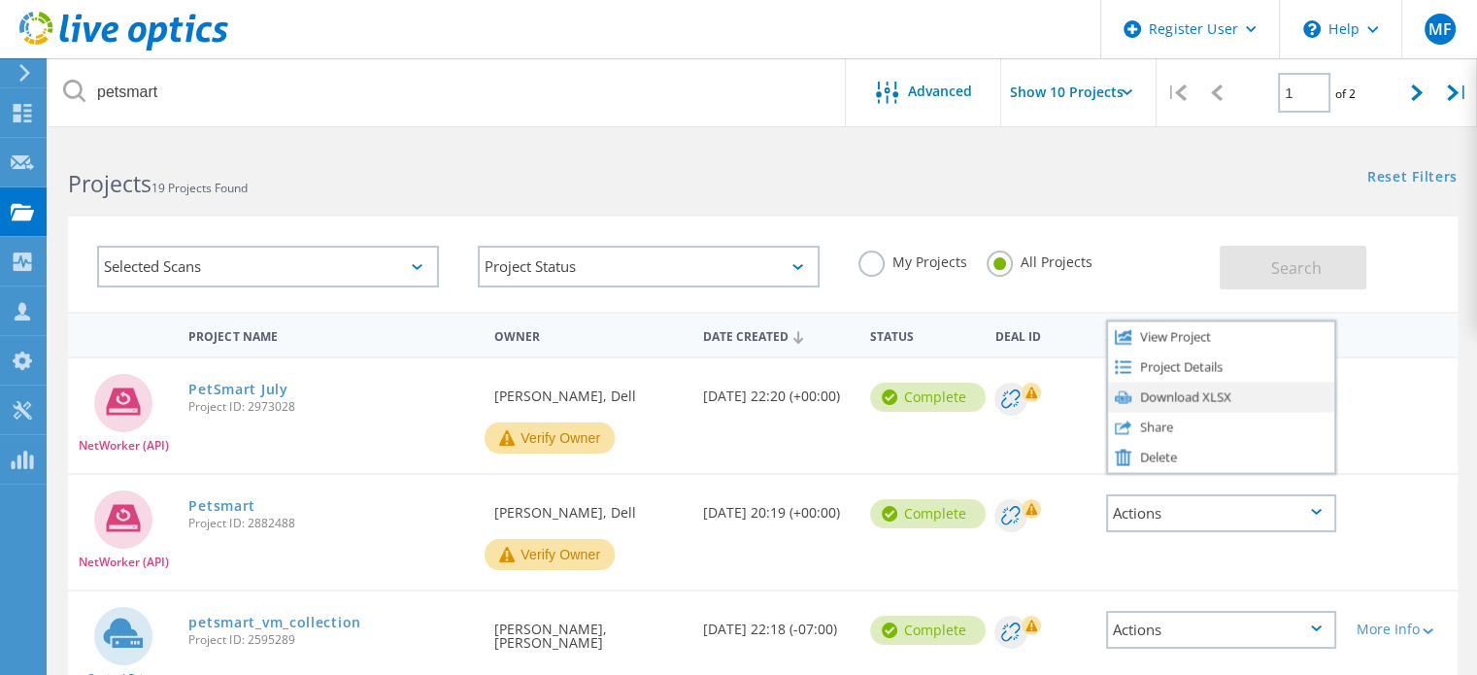
click at [1183, 394] on div "Download XLSX" at bounding box center [1221, 397] width 227 height 30
